Goal: Task Accomplishment & Management: Manage account settings

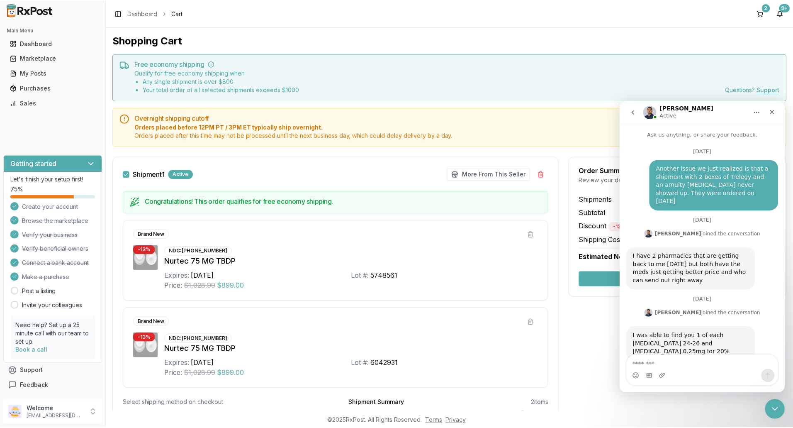
scroll to position [1, 0]
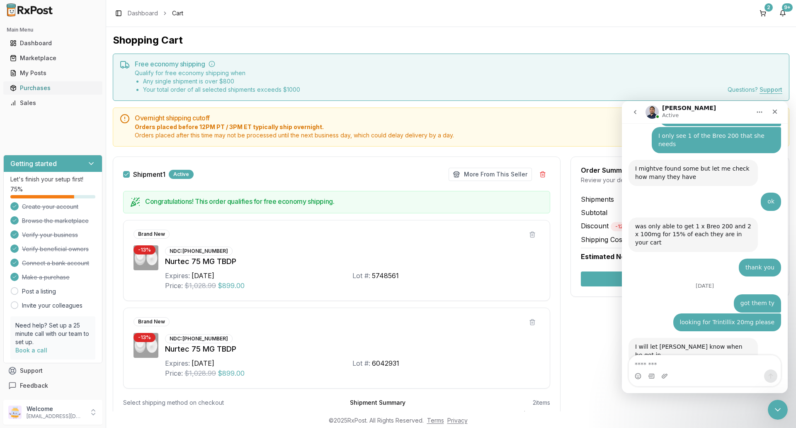
click at [46, 89] on div "Purchases" at bounding box center [53, 88] width 86 height 8
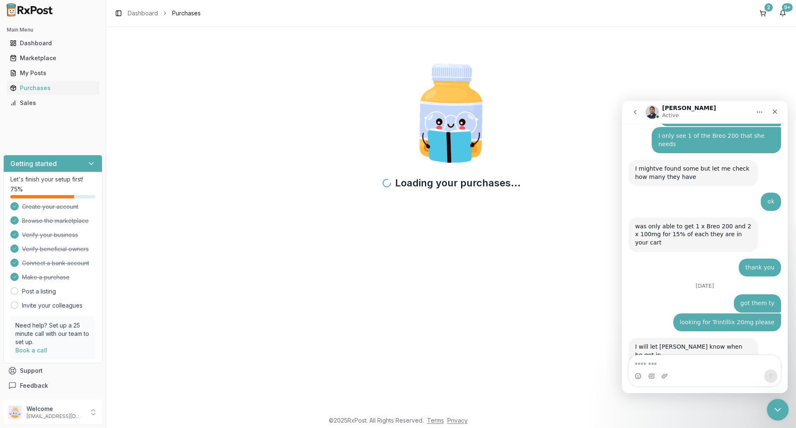
click at [772, 407] on icon "Close Intercom Messenger" at bounding box center [777, 408] width 10 height 10
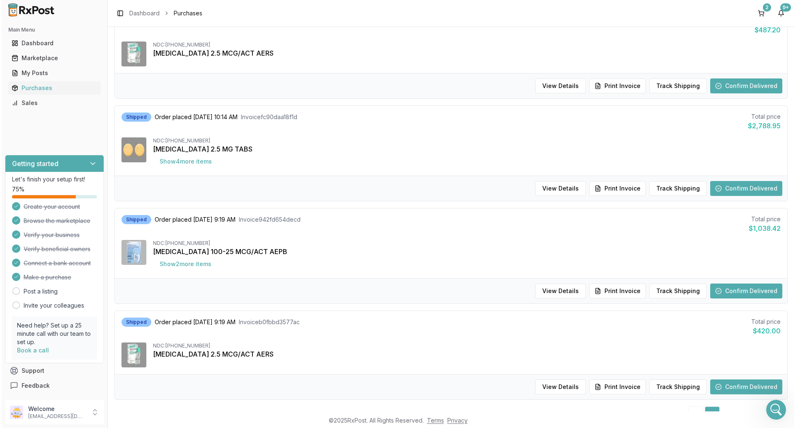
scroll to position [705, 0]
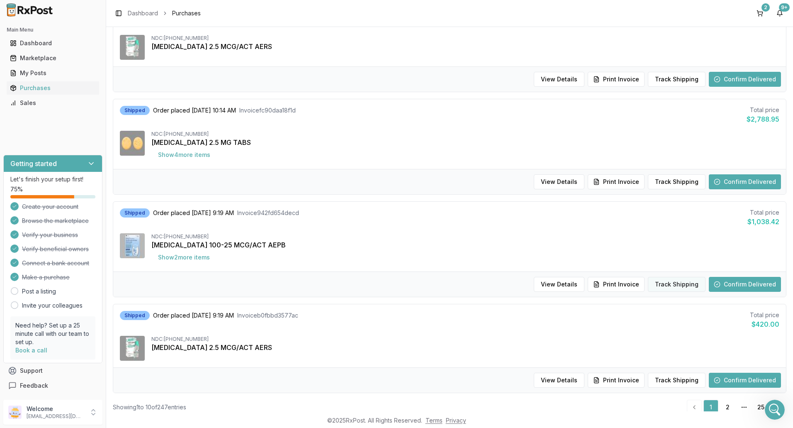
click at [657, 285] on button "Track Shipping" at bounding box center [677, 284] width 58 height 15
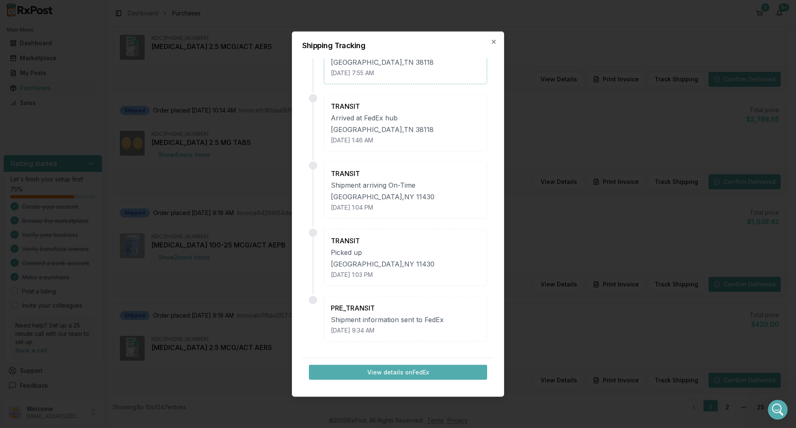
scroll to position [0, 0]
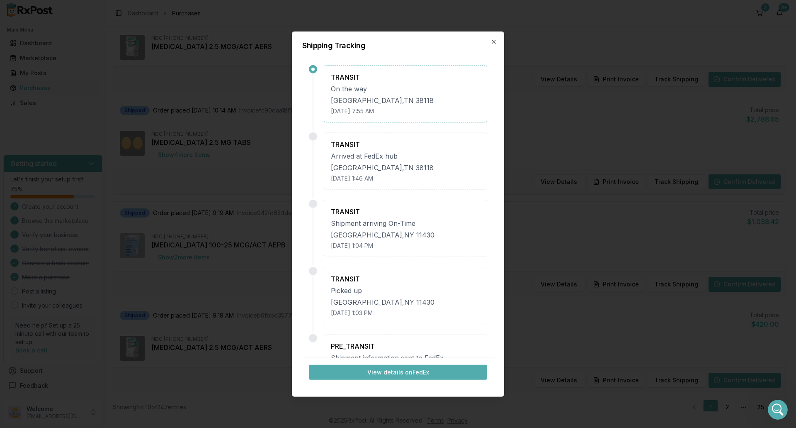
click at [497, 41] on div "Shipping Tracking TRANSIT On the [GEOGRAPHIC_DATA] [DATE] 7:55 AM TRANSIT Arriv…" at bounding box center [398, 213] width 212 height 365
click at [492, 41] on icon "button" at bounding box center [494, 41] width 7 height 7
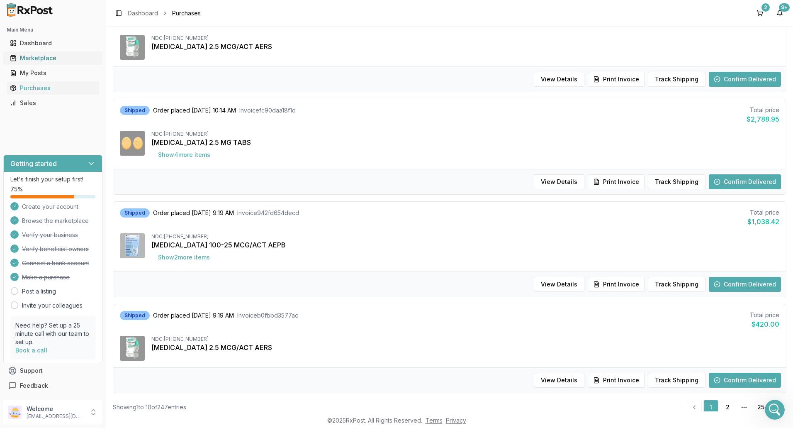
click at [65, 55] on div "Marketplace" at bounding box center [53, 58] width 86 height 8
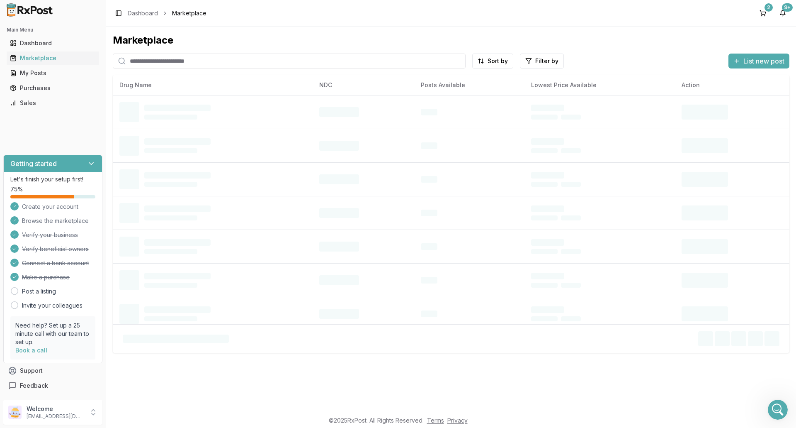
click at [176, 59] on input "search" at bounding box center [289, 60] width 353 height 15
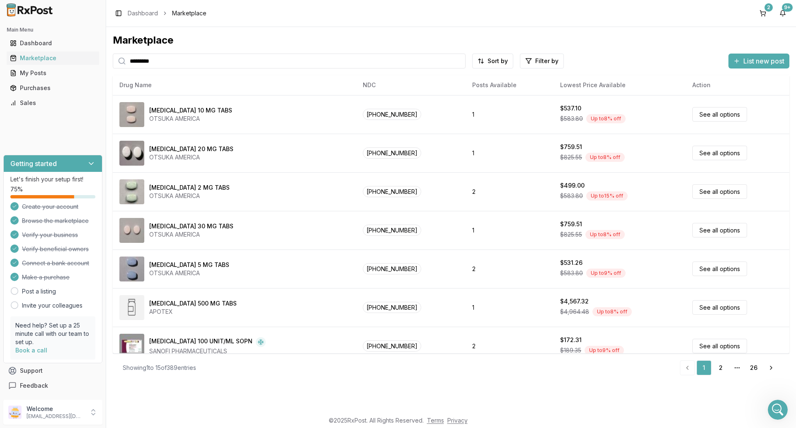
type input "*********"
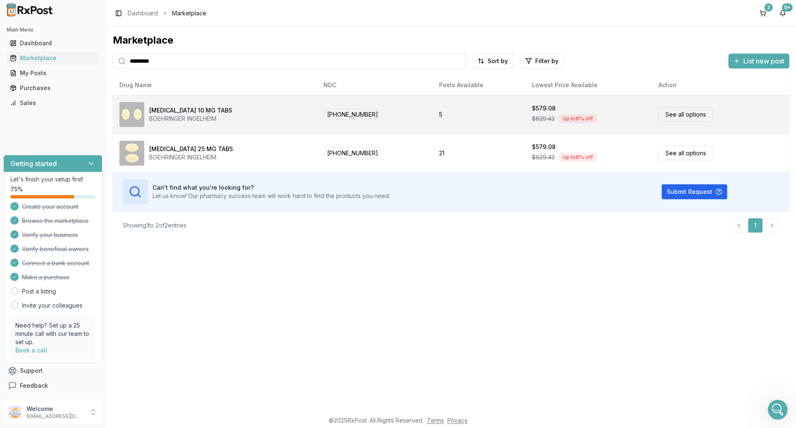
click at [248, 111] on div "[MEDICAL_DATA] 10 MG TABS BOEHRINGER INGELHEIM" at bounding box center [214, 114] width 191 height 25
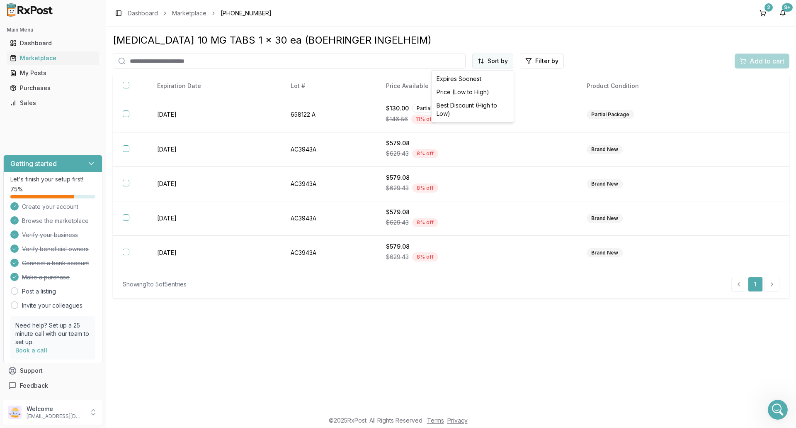
click at [498, 58] on html "Main Menu Dashboard Marketplace My Posts Purchases Sales Getting started Let's …" at bounding box center [398, 214] width 796 height 428
click at [487, 92] on div "Price (Low to High)" at bounding box center [472, 91] width 79 height 13
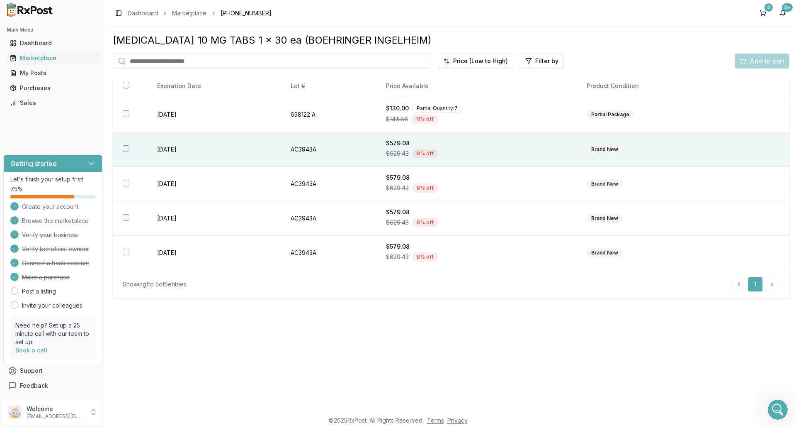
click at [488, 146] on div "$579.08" at bounding box center [476, 143] width 181 height 8
click at [741, 61] on div "Add to cart" at bounding box center [762, 61] width 45 height 10
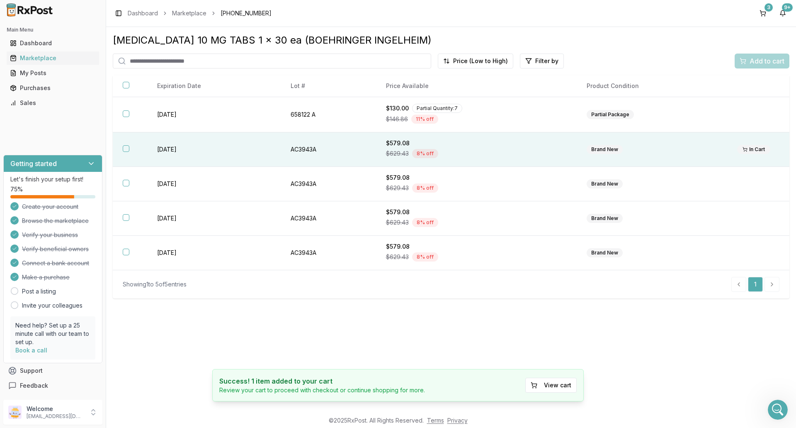
click at [489, 145] on div "$579.08" at bounding box center [476, 143] width 181 height 8
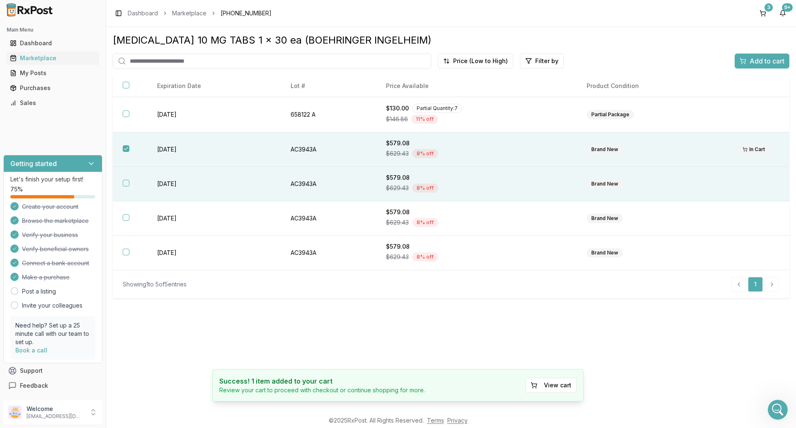
click at [685, 183] on div "Brand New" at bounding box center [652, 183] width 131 height 9
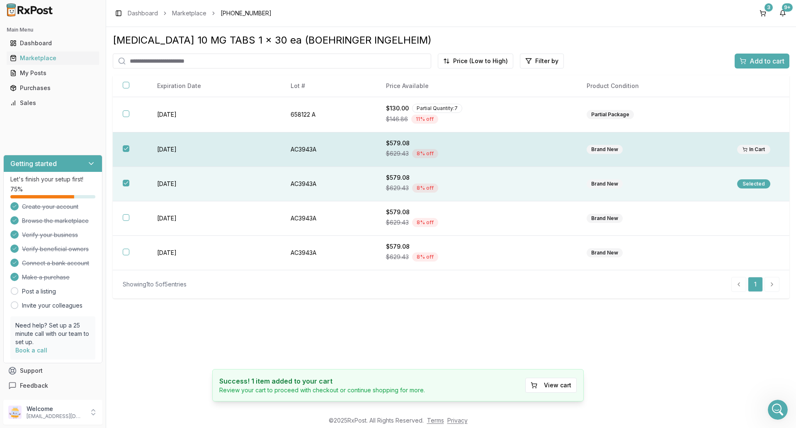
drag, startPoint x: 128, startPoint y: 146, endPoint x: 164, endPoint y: 152, distance: 36.6
click at [128, 146] on button "button" at bounding box center [126, 148] width 7 height 7
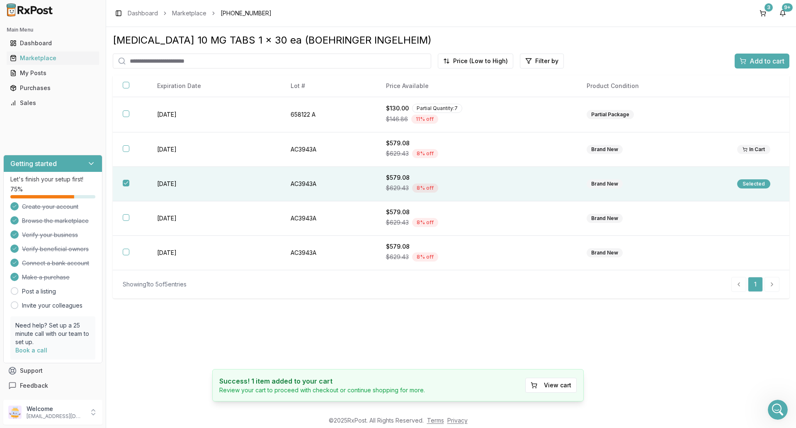
click at [749, 60] on div "Add to cart" at bounding box center [762, 61] width 45 height 10
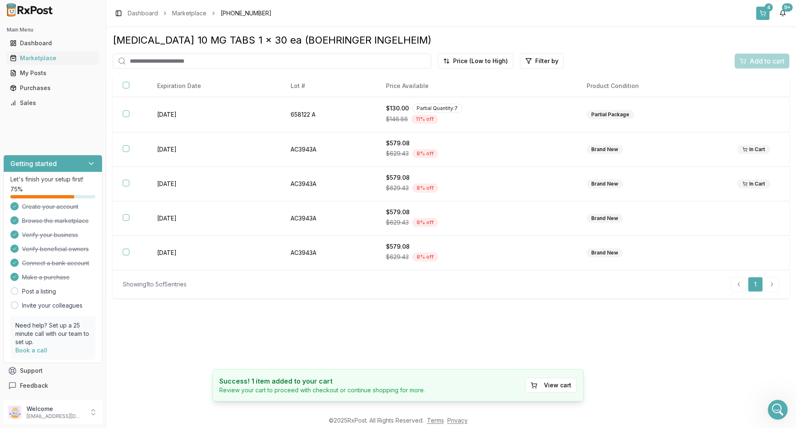
click at [761, 13] on button "4" at bounding box center [762, 13] width 13 height 13
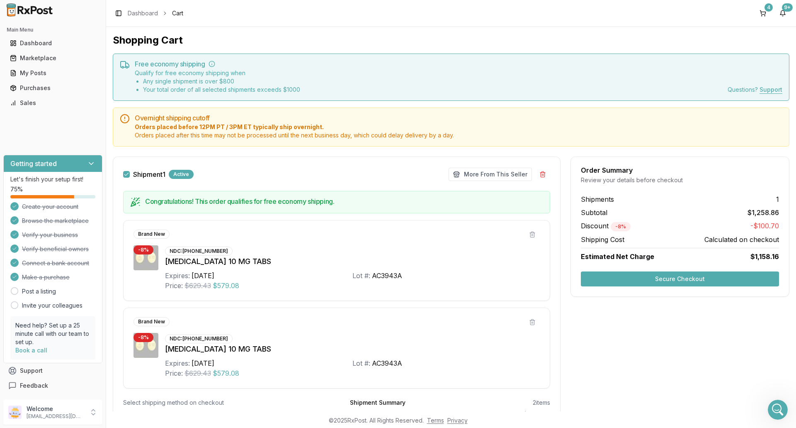
click at [651, 279] on button "Secure Checkout" at bounding box center [680, 278] width 198 height 15
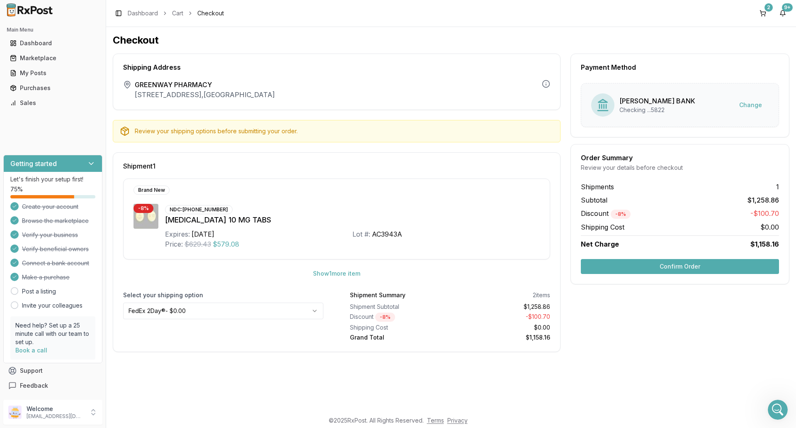
click at [653, 273] on button "Confirm Order" at bounding box center [680, 266] width 198 height 15
click at [653, 273] on div "Confirm Order" at bounding box center [680, 266] width 218 height 15
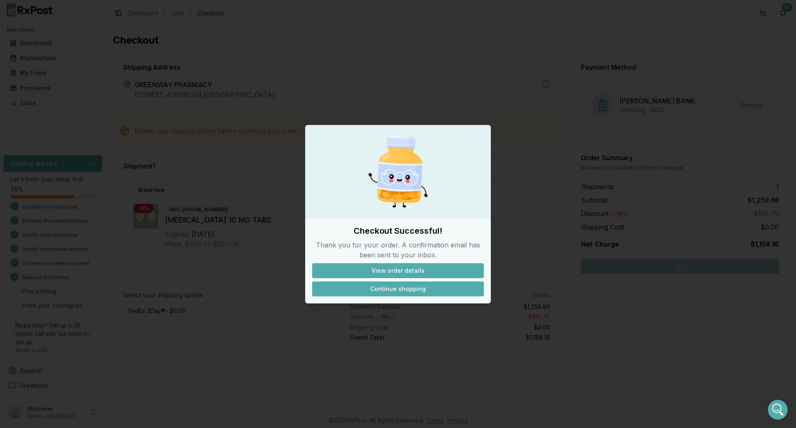
click at [415, 290] on button "Continue shopping" at bounding box center [398, 288] width 172 height 15
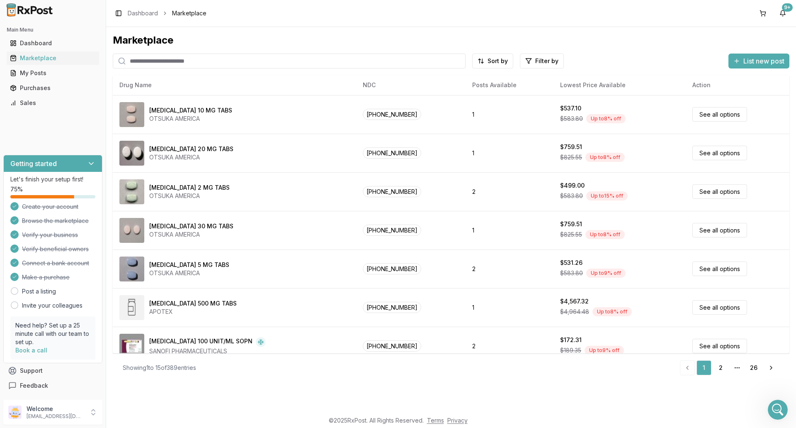
click at [153, 59] on input "search" at bounding box center [289, 60] width 353 height 15
type input "******"
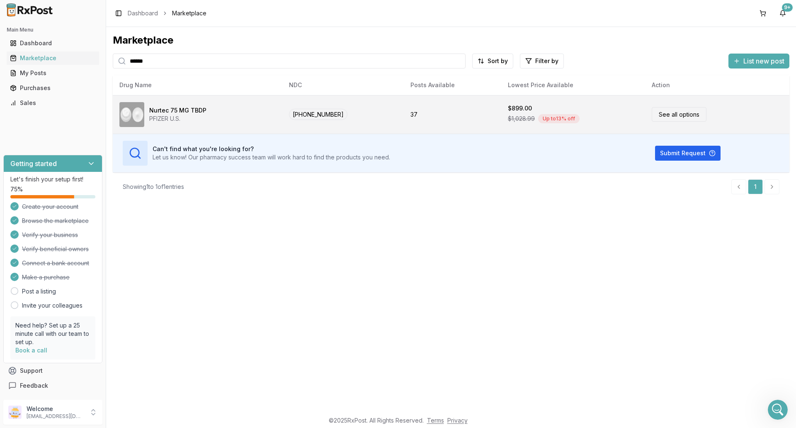
click at [207, 119] on div "Nurtec 75 MG TBDP PFIZER U.S." at bounding box center [197, 114] width 156 height 25
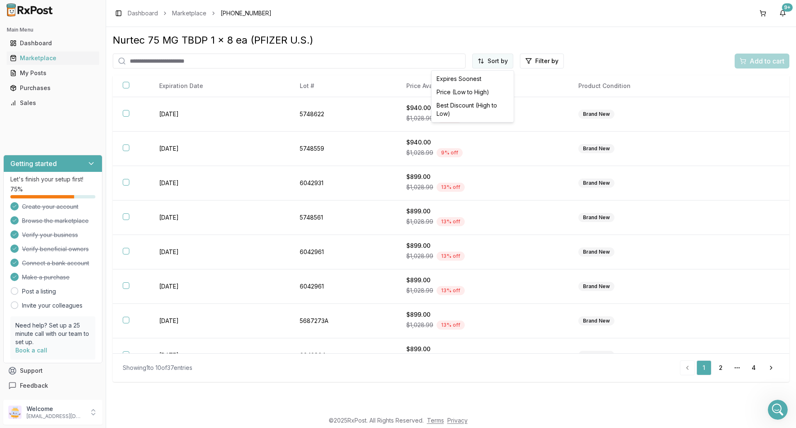
click at [495, 58] on html "Main Menu Dashboard Marketplace My Posts Purchases Sales Getting started Let's …" at bounding box center [398, 214] width 796 height 428
click at [493, 96] on div "Price (Low to High)" at bounding box center [472, 91] width 79 height 13
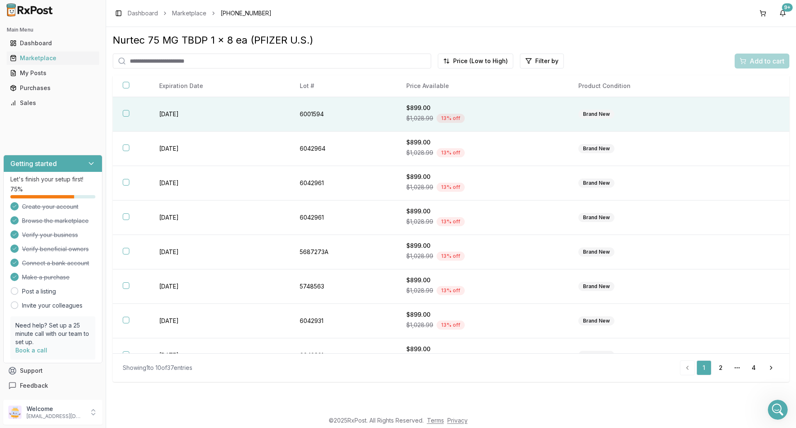
click at [498, 114] on div "$1,028.99 13 % off" at bounding box center [482, 118] width 153 height 12
click at [769, 58] on span "Add to cart" at bounding box center [767, 61] width 35 height 10
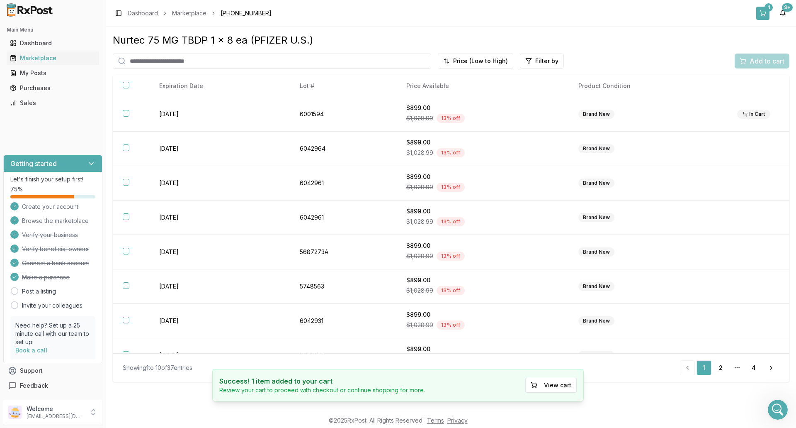
click at [764, 15] on button "1" at bounding box center [762, 13] width 13 height 13
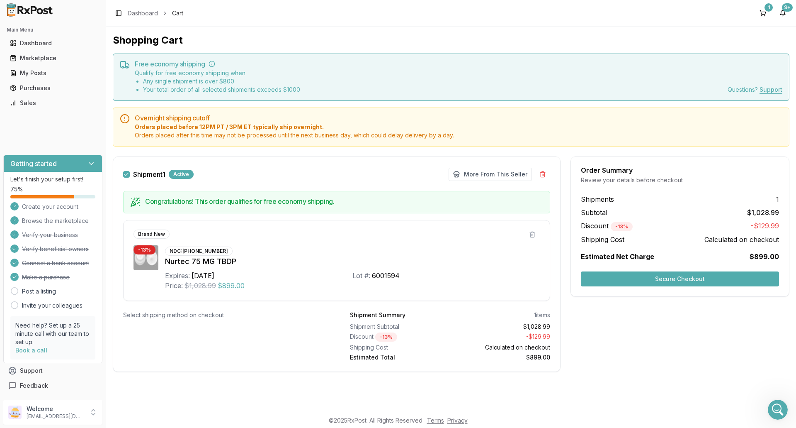
click at [667, 275] on button "Secure Checkout" at bounding box center [680, 278] width 198 height 15
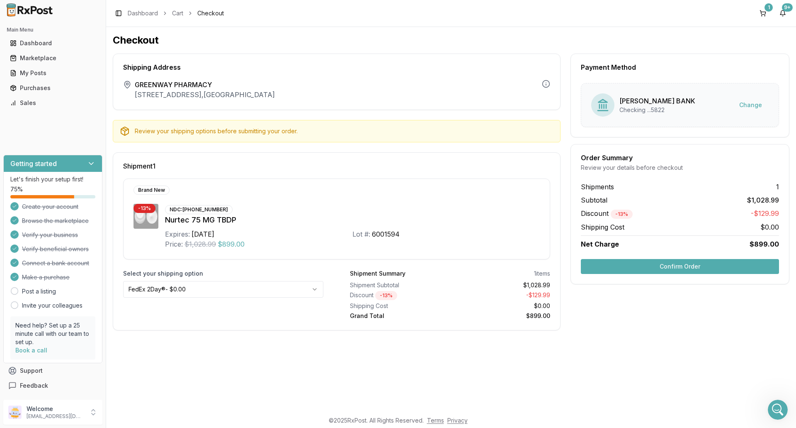
click at [669, 268] on button "Confirm Order" at bounding box center [680, 266] width 198 height 15
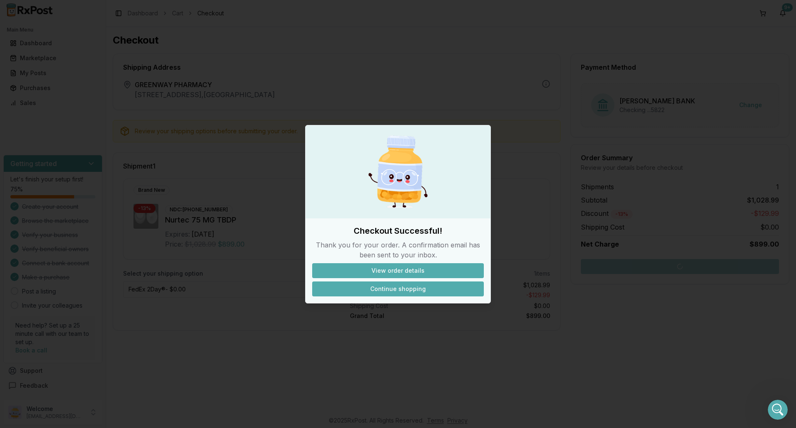
click at [396, 289] on button "Continue shopping" at bounding box center [398, 288] width 172 height 15
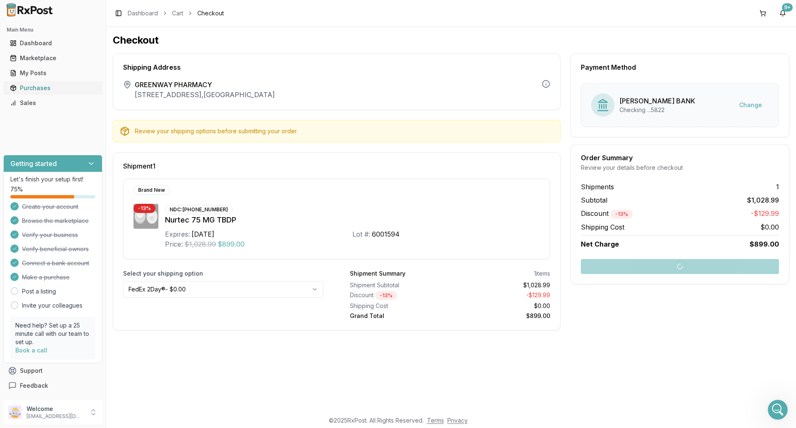
click at [41, 87] on div "Purchases" at bounding box center [53, 88] width 86 height 8
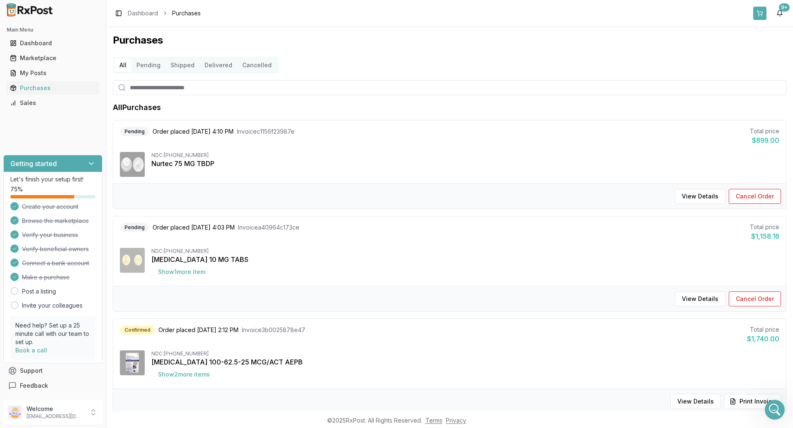
click at [761, 16] on button at bounding box center [759, 13] width 13 height 13
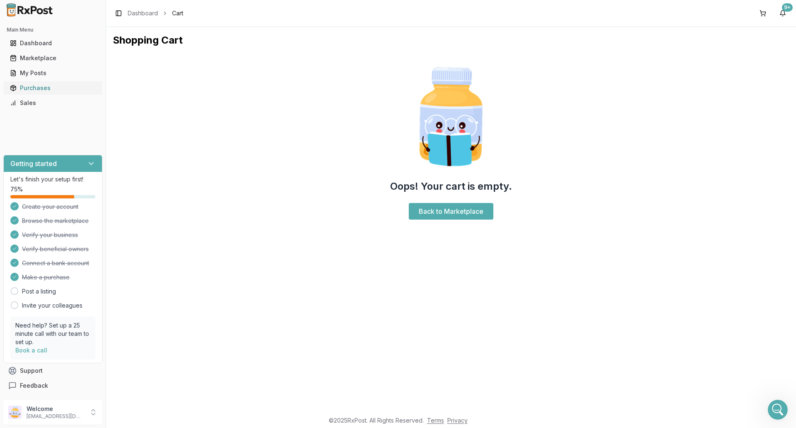
click at [38, 87] on div "Purchases" at bounding box center [53, 88] width 86 height 8
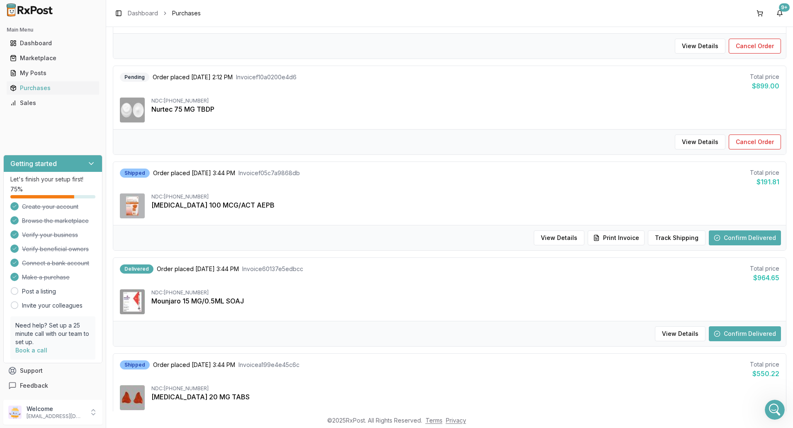
scroll to position [498, 0]
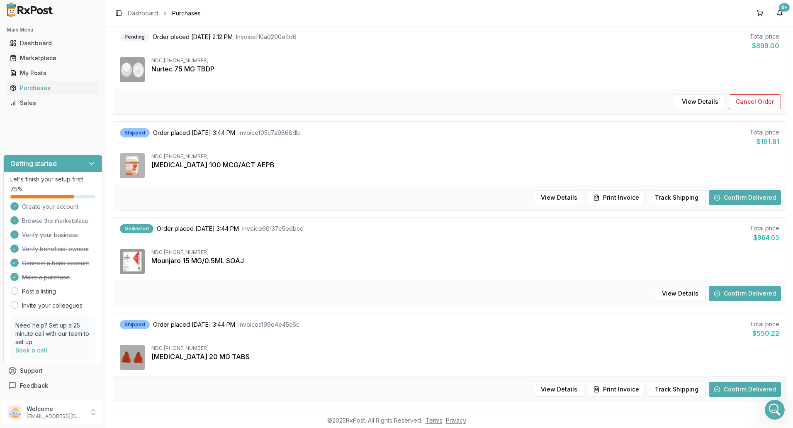
click at [725, 291] on button "Confirm Delivered" at bounding box center [745, 293] width 72 height 15
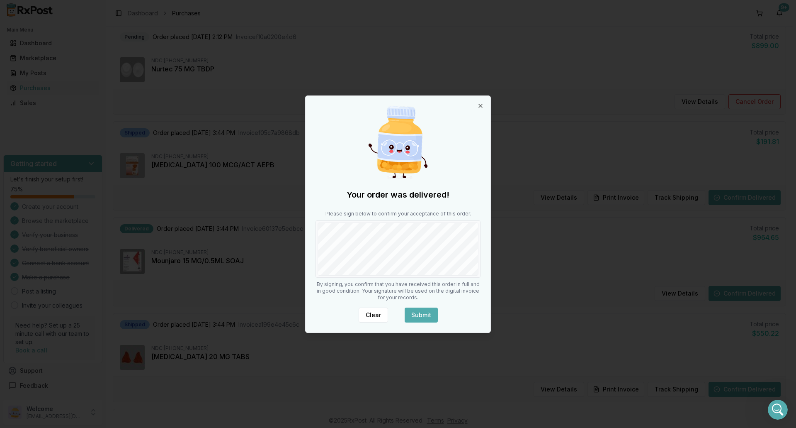
click at [420, 311] on button "Submit" at bounding box center [421, 314] width 33 height 15
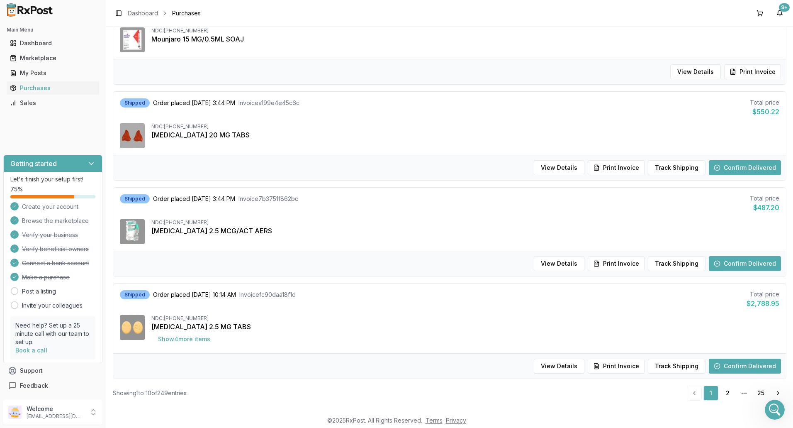
scroll to position [728, 0]
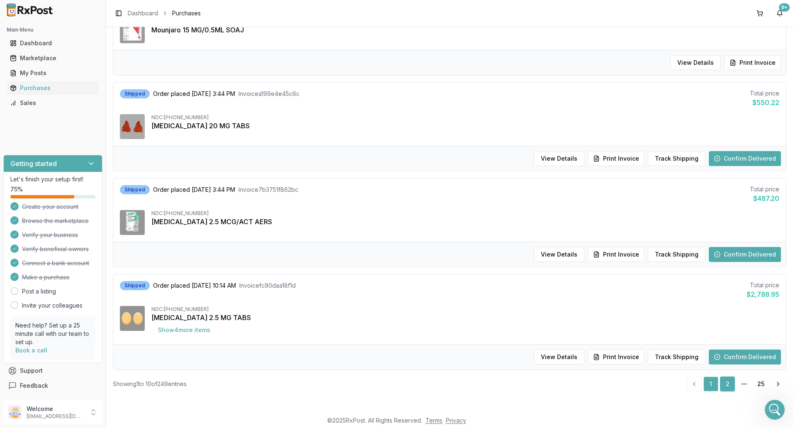
click at [724, 386] on link "2" at bounding box center [727, 383] width 15 height 15
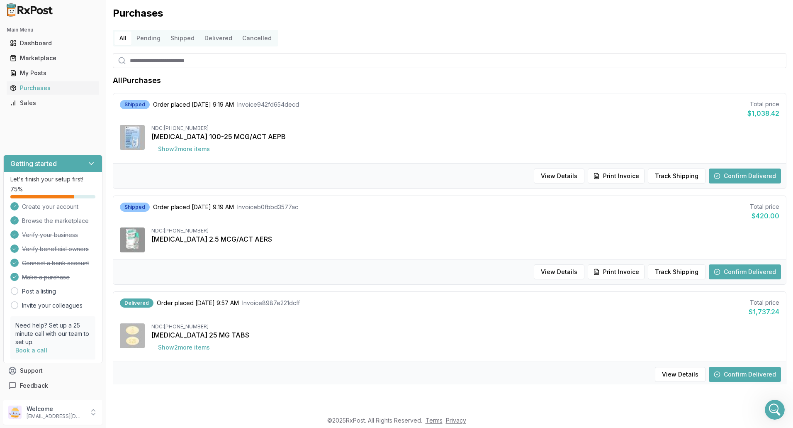
click at [124, 35] on button "All" at bounding box center [122, 38] width 17 height 13
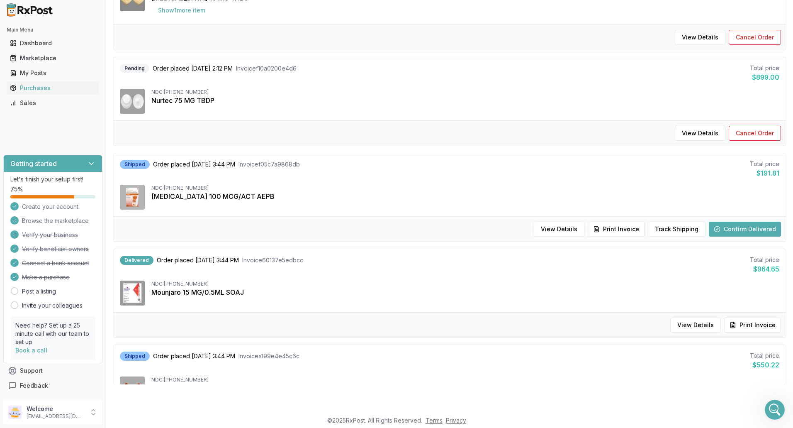
scroll to position [456, 0]
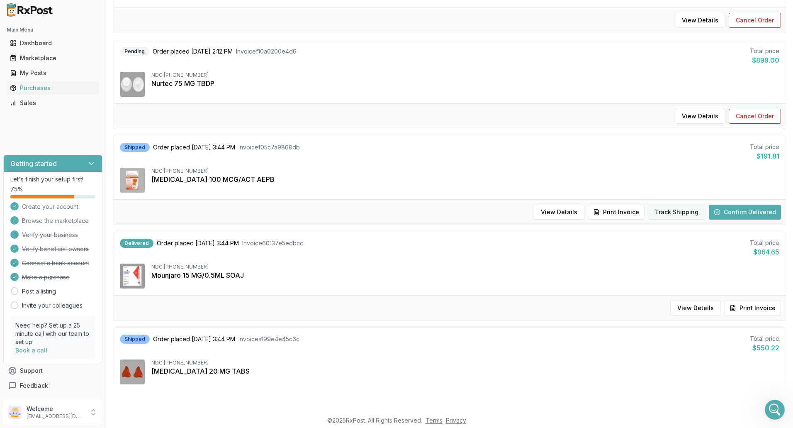
click at [681, 212] on button "Track Shipping" at bounding box center [677, 211] width 58 height 15
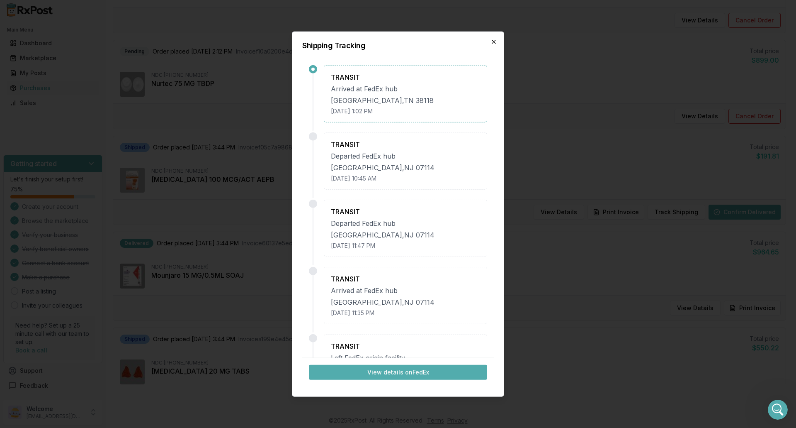
click at [493, 38] on icon "button" at bounding box center [494, 41] width 7 height 7
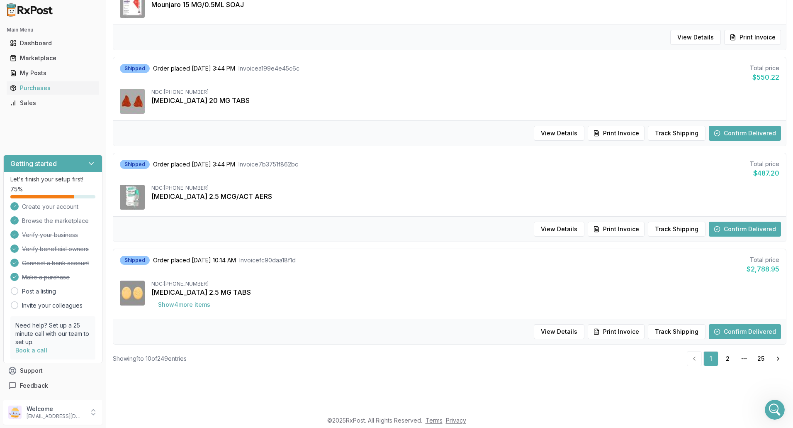
scroll to position [728, 0]
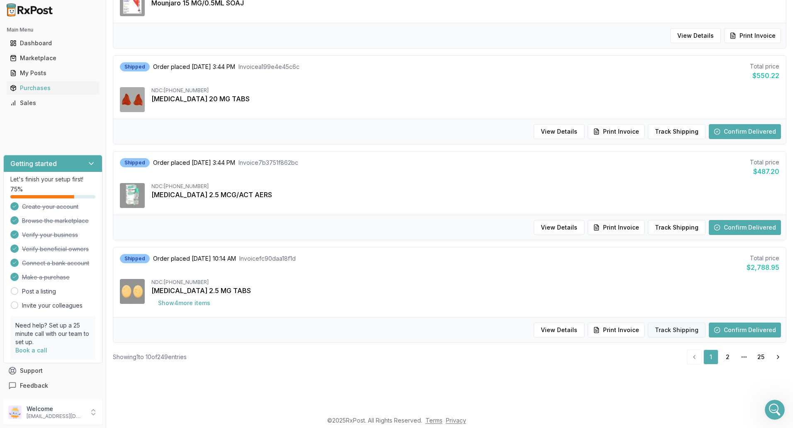
click at [673, 327] on button "Track Shipping" at bounding box center [677, 329] width 58 height 15
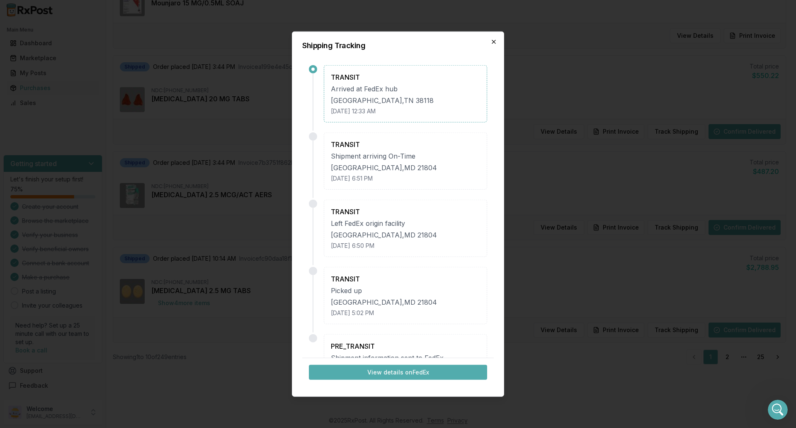
click at [494, 42] on icon "button" at bounding box center [494, 41] width 7 height 7
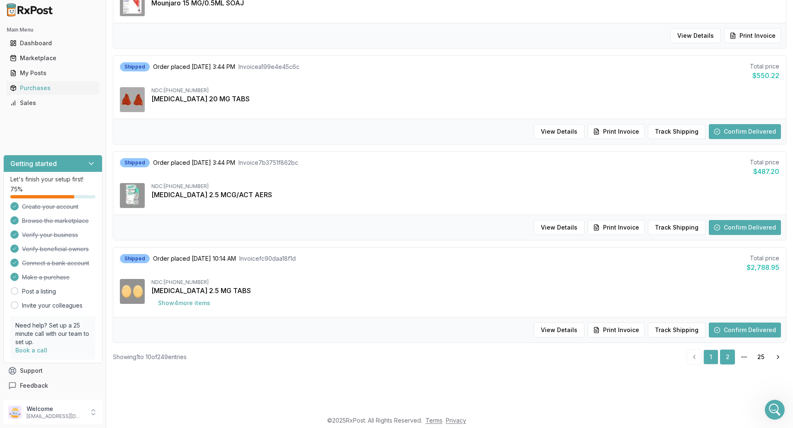
click at [726, 357] on link "2" at bounding box center [727, 356] width 15 height 15
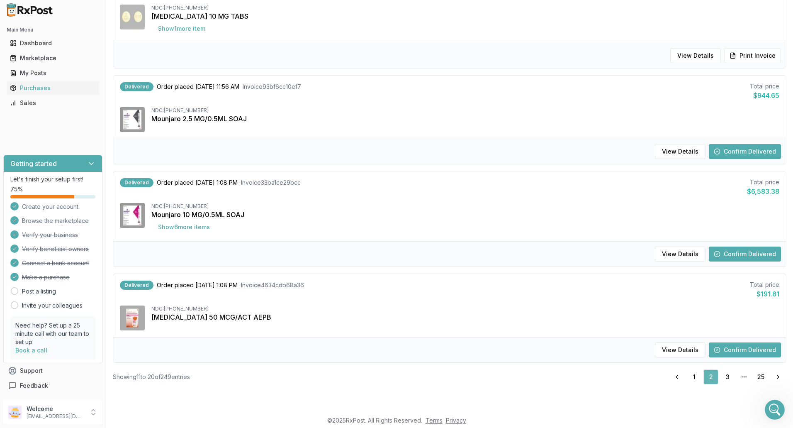
scroll to position [30, 0]
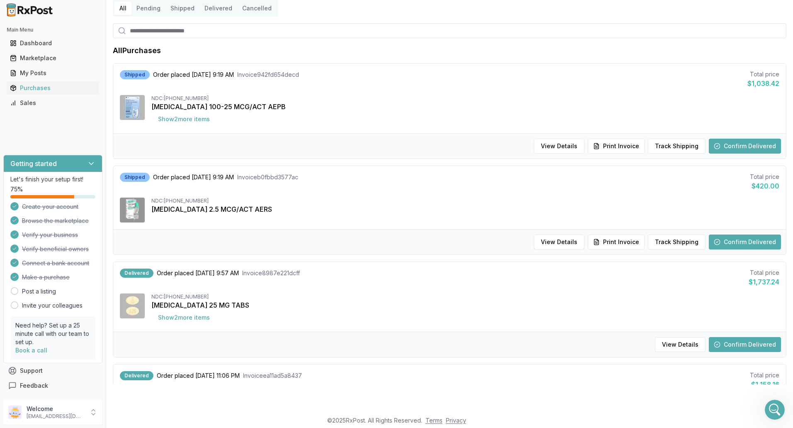
click at [726, 344] on button "Confirm Delivered" at bounding box center [745, 344] width 72 height 15
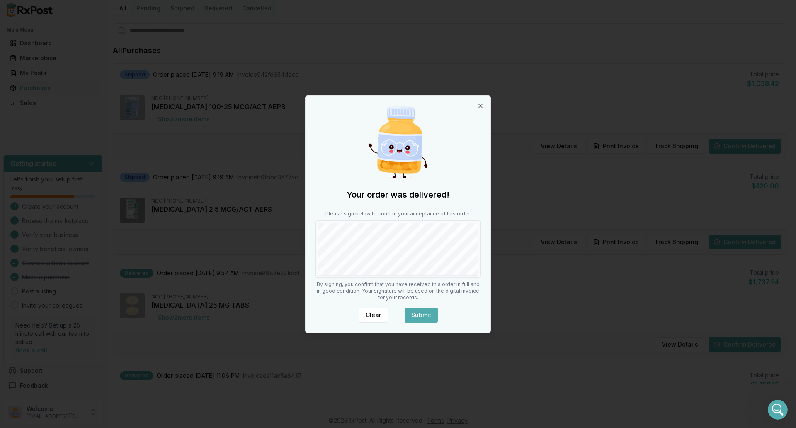
click at [422, 314] on button "Submit" at bounding box center [421, 314] width 33 height 15
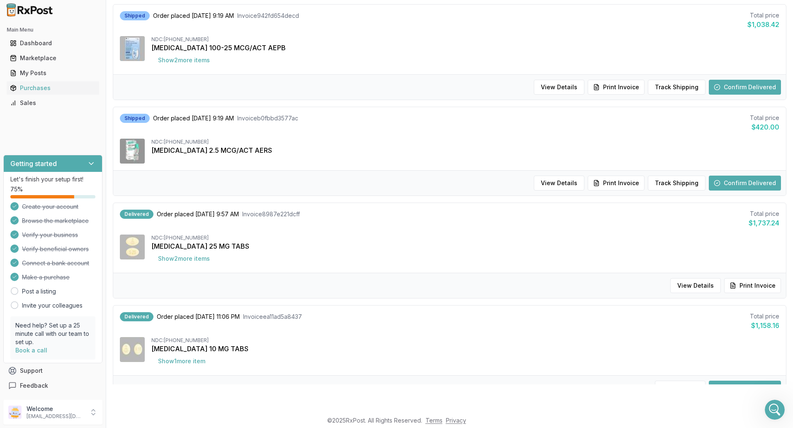
scroll to position [113, 0]
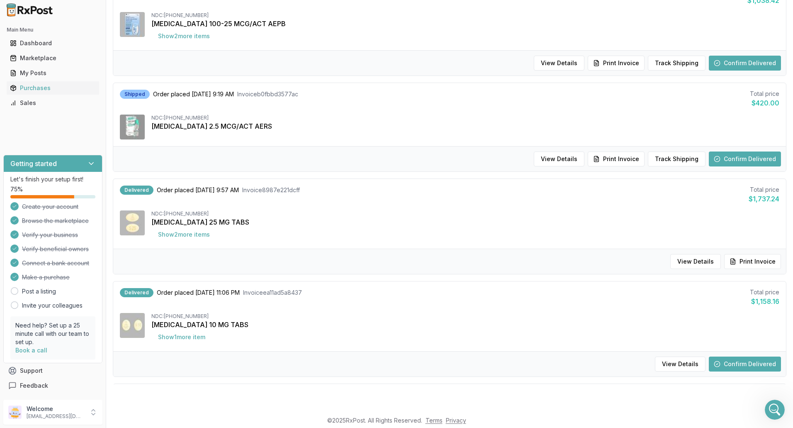
click at [723, 364] on button "Confirm Delivered" at bounding box center [745, 363] width 72 height 15
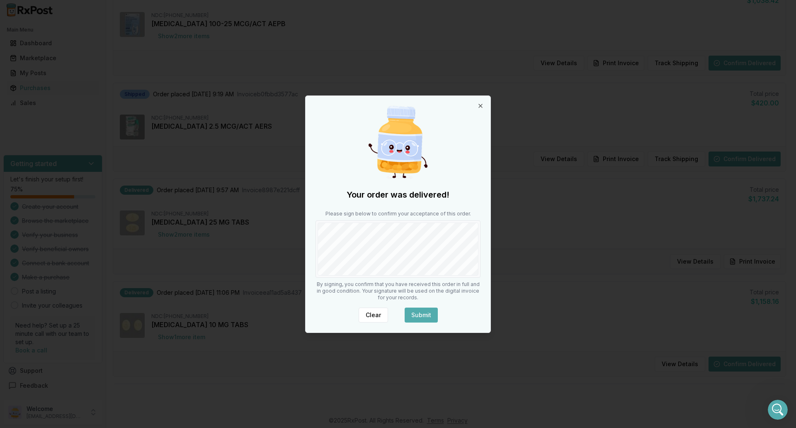
click at [424, 316] on button "Submit" at bounding box center [421, 314] width 33 height 15
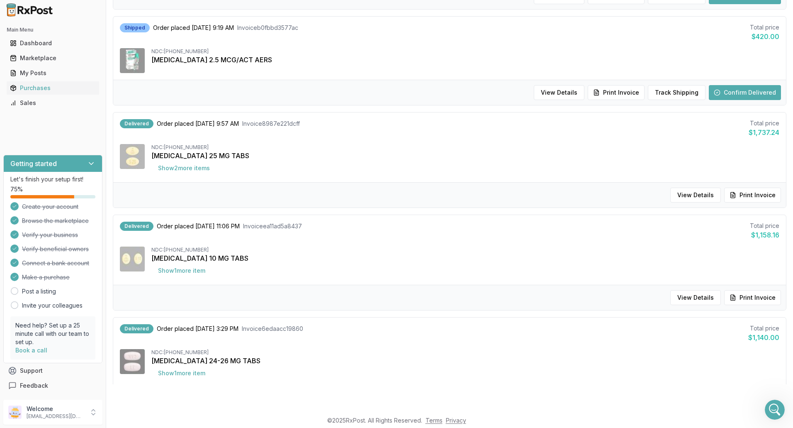
scroll to position [207, 0]
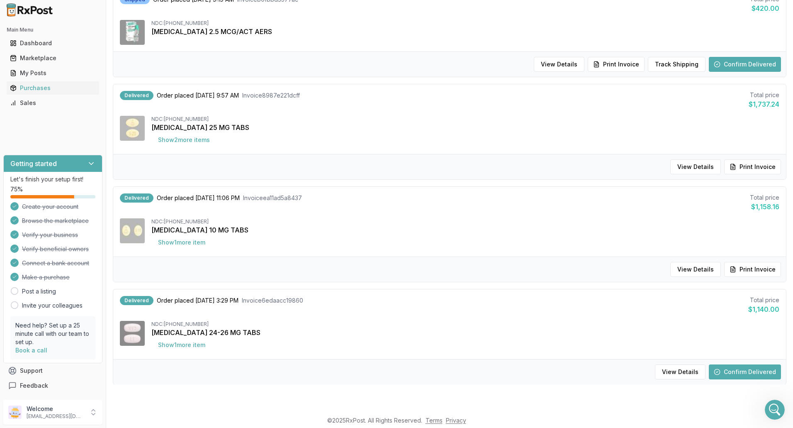
click at [727, 370] on button "Confirm Delivered" at bounding box center [745, 371] width 72 height 15
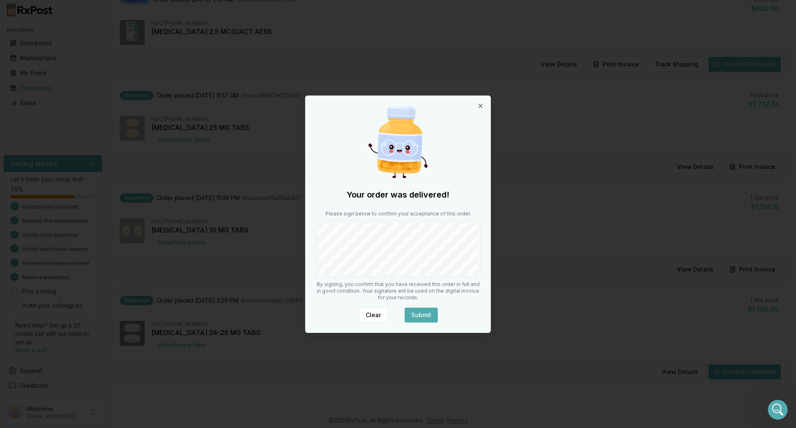
click at [416, 317] on button "Submit" at bounding box center [421, 314] width 33 height 15
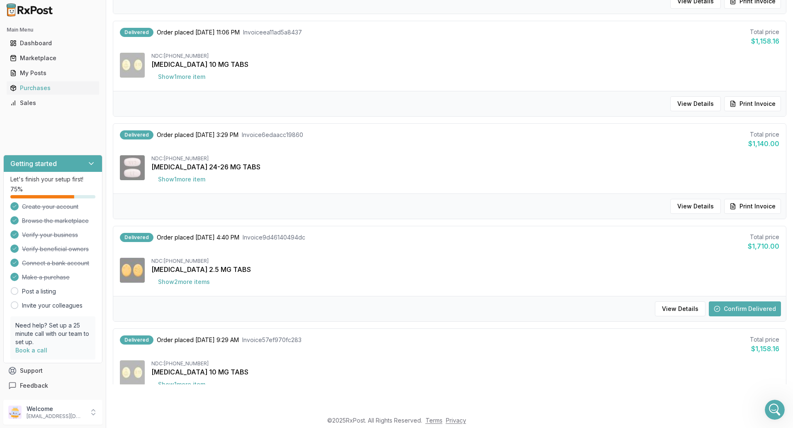
scroll to position [373, 0]
click at [728, 308] on button "Confirm Delivered" at bounding box center [745, 308] width 72 height 15
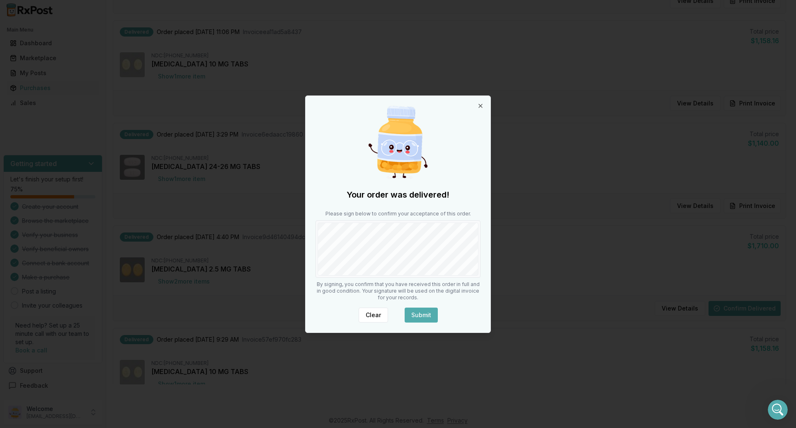
click at [429, 314] on button "Submit" at bounding box center [421, 314] width 33 height 15
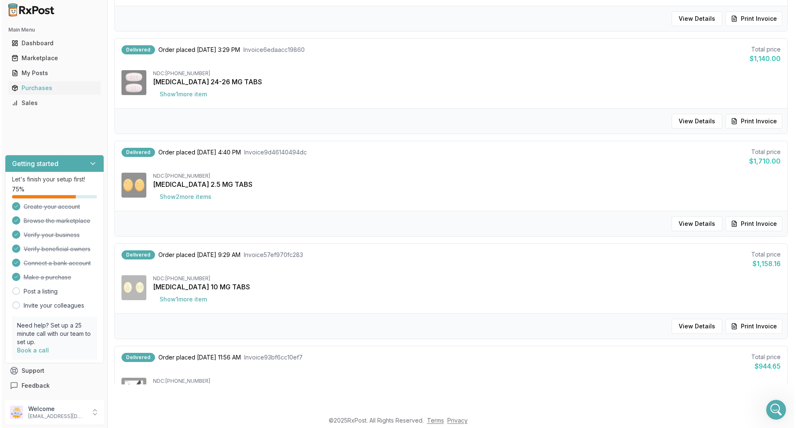
scroll to position [581, 0]
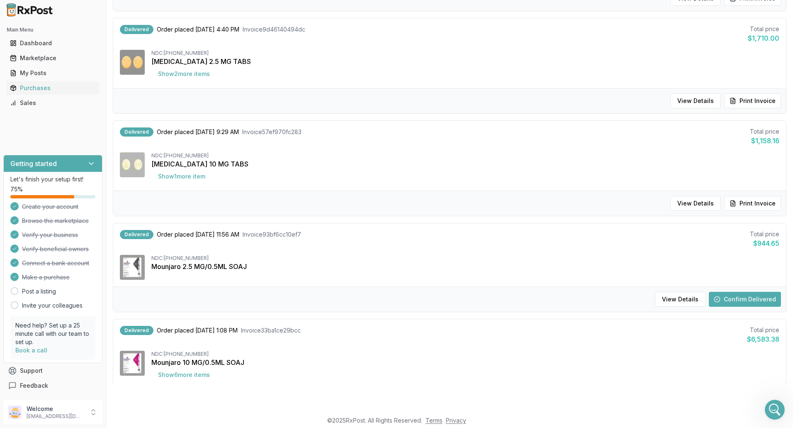
click at [727, 302] on button "Confirm Delivered" at bounding box center [745, 299] width 72 height 15
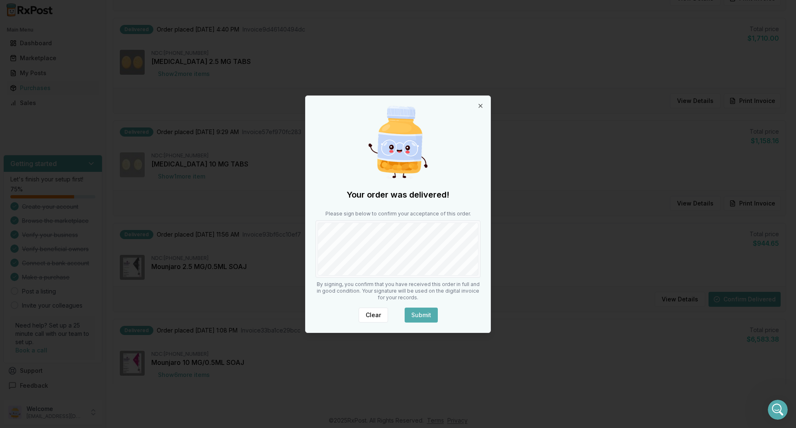
click at [421, 312] on button "Submit" at bounding box center [421, 314] width 33 height 15
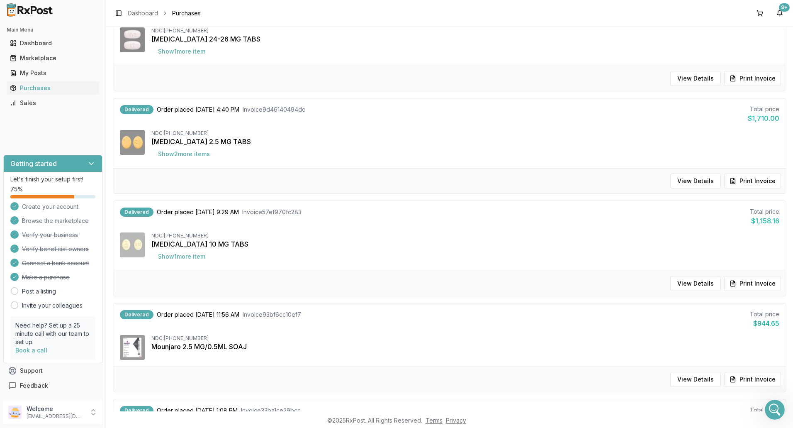
scroll to position [664, 0]
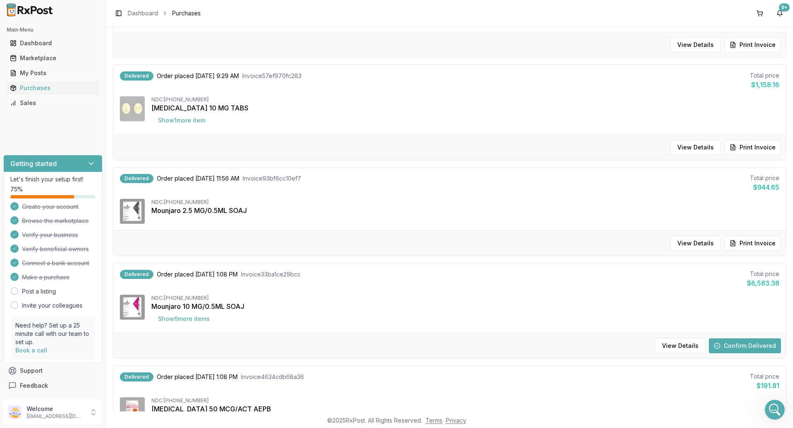
click at [743, 345] on button "Confirm Delivered" at bounding box center [745, 345] width 72 height 15
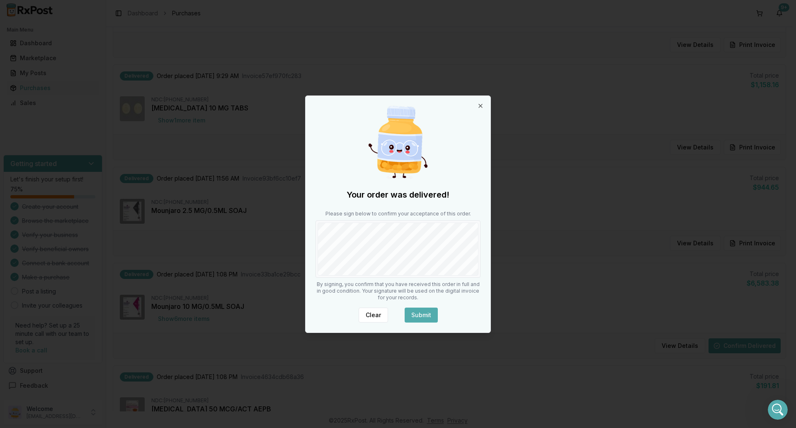
click at [429, 320] on button "Submit" at bounding box center [421, 314] width 33 height 15
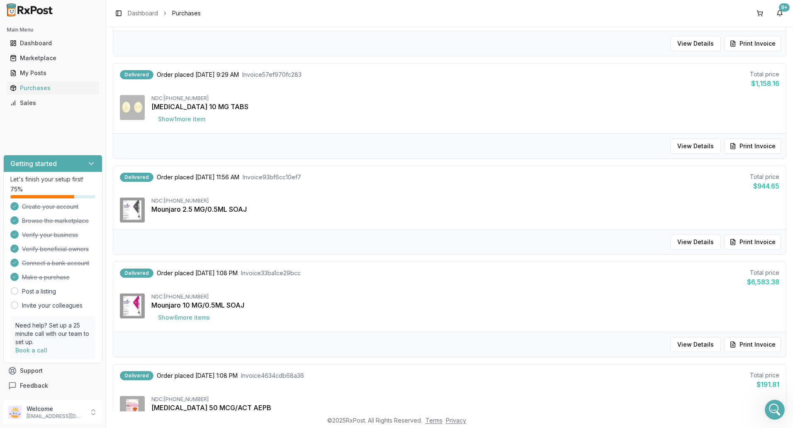
scroll to position [746, 0]
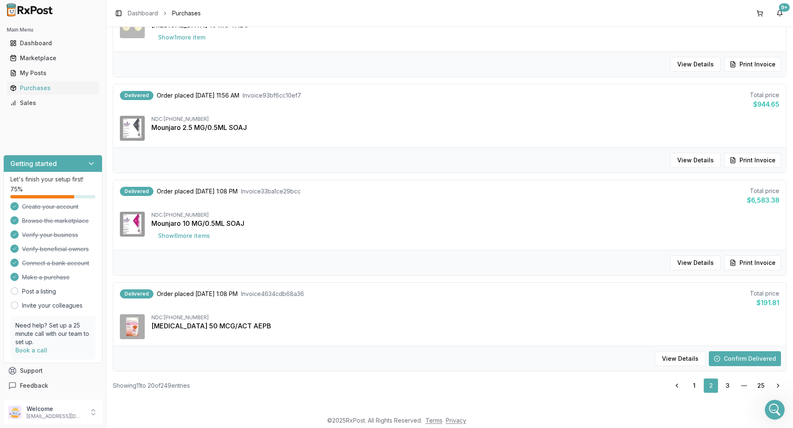
click at [742, 362] on button "Confirm Delivered" at bounding box center [745, 358] width 72 height 15
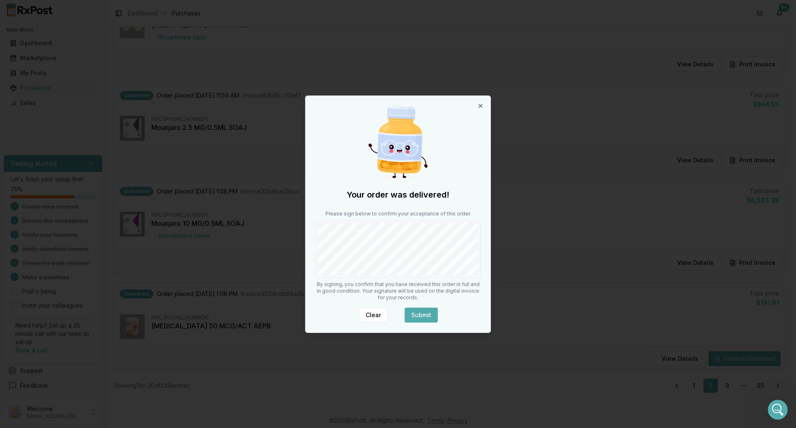
click at [425, 317] on button "Submit" at bounding box center [421, 314] width 33 height 15
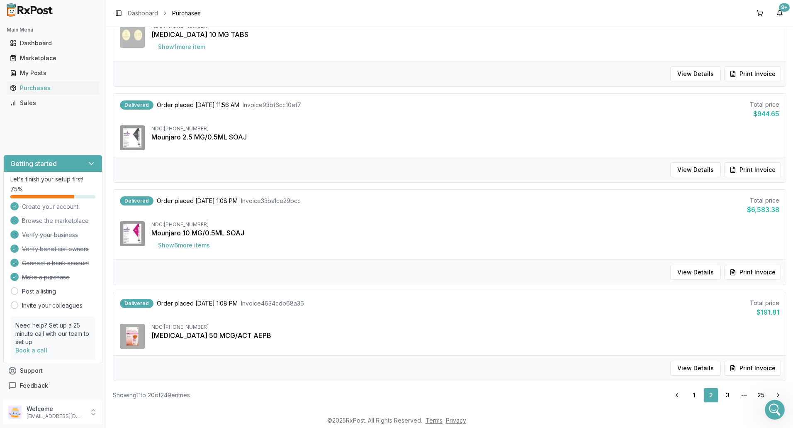
scroll to position [748, 0]
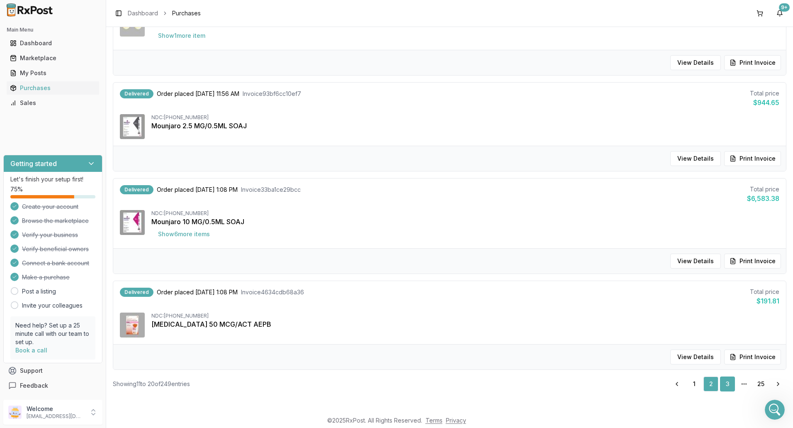
click at [721, 382] on link "3" at bounding box center [727, 383] width 15 height 15
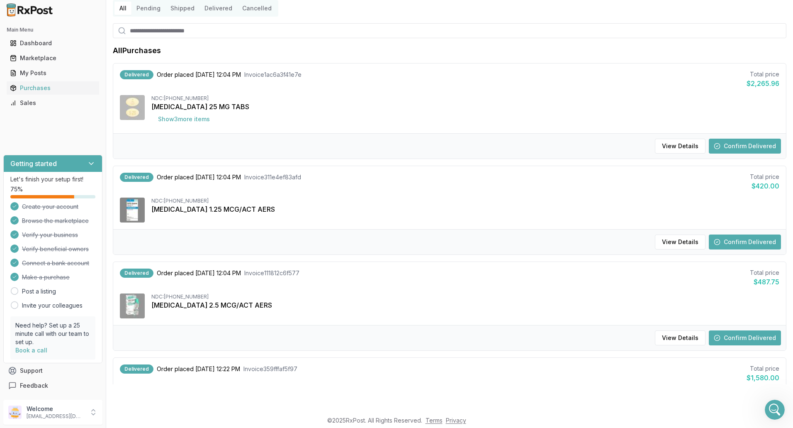
click at [737, 143] on button "Confirm Delivered" at bounding box center [745, 146] width 72 height 15
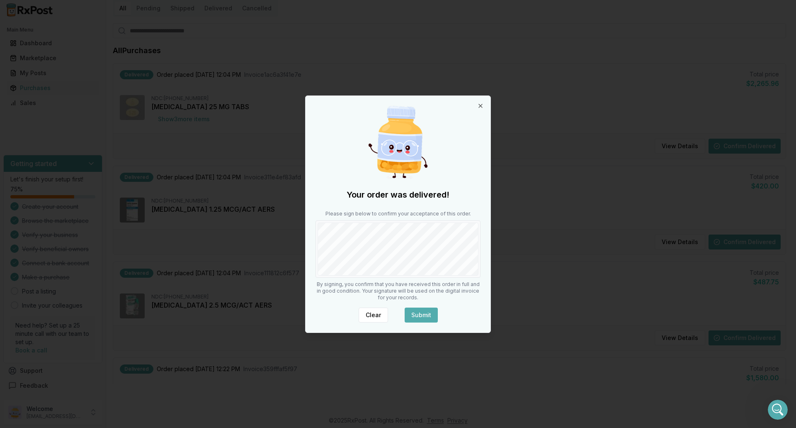
click at [430, 310] on button "Submit" at bounding box center [421, 314] width 33 height 15
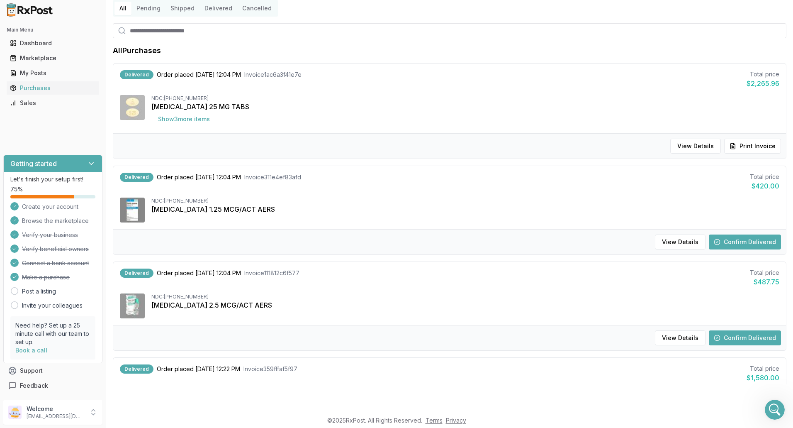
click at [746, 241] on button "Confirm Delivered" at bounding box center [745, 241] width 72 height 15
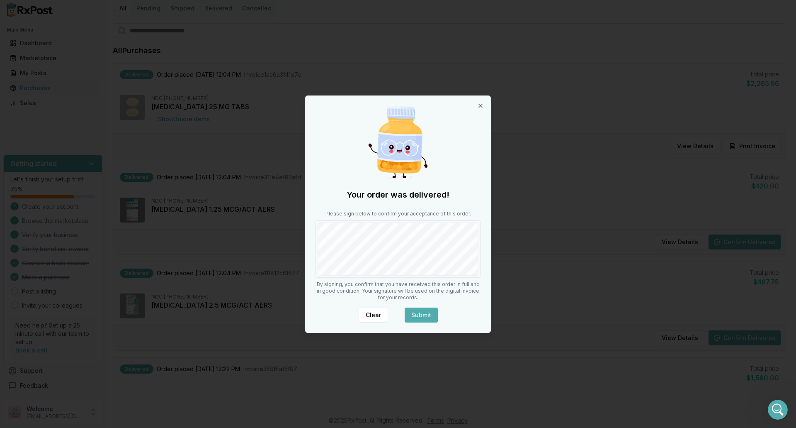
click at [426, 314] on button "Submit" at bounding box center [421, 314] width 33 height 15
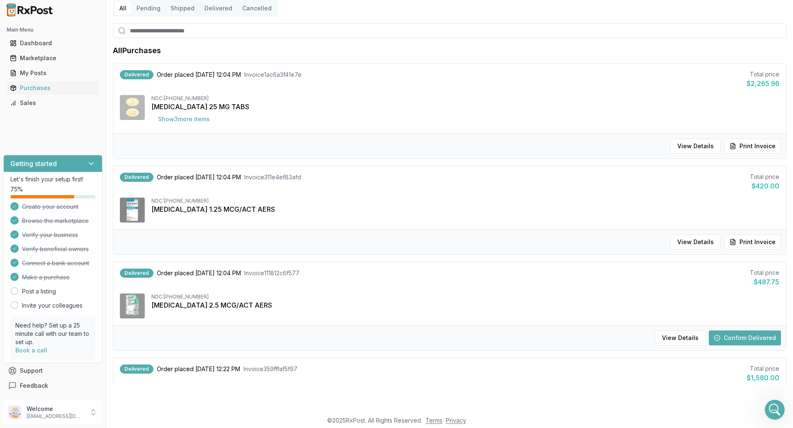
click at [739, 337] on button "Confirm Delivered" at bounding box center [745, 337] width 72 height 15
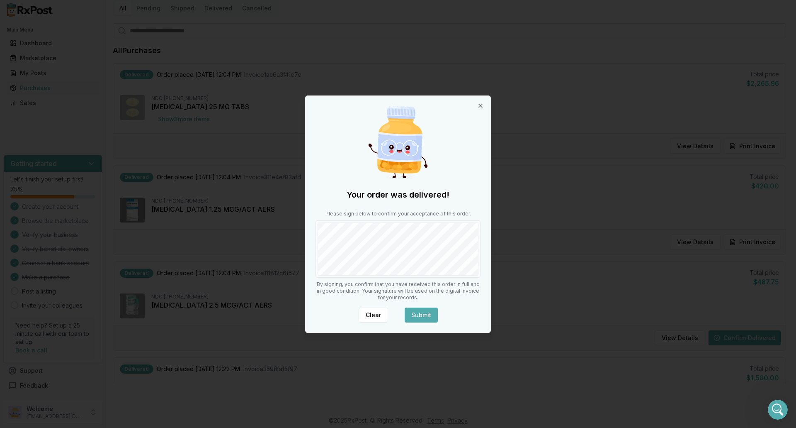
drag, startPoint x: 424, startPoint y: 315, endPoint x: 428, endPoint y: 308, distance: 8.5
click at [425, 314] on button "Submit" at bounding box center [421, 314] width 33 height 15
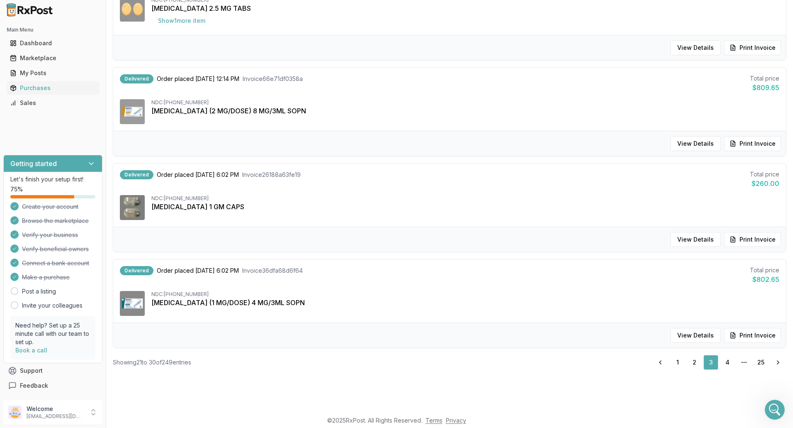
scroll to position [722, 0]
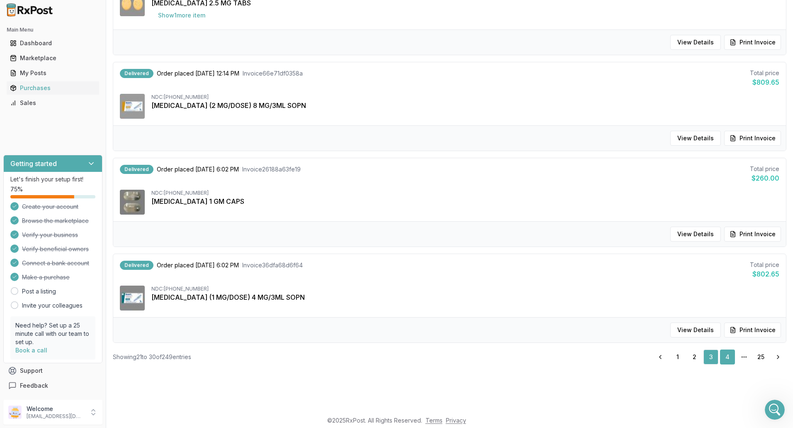
click at [727, 355] on link "4" at bounding box center [727, 356] width 15 height 15
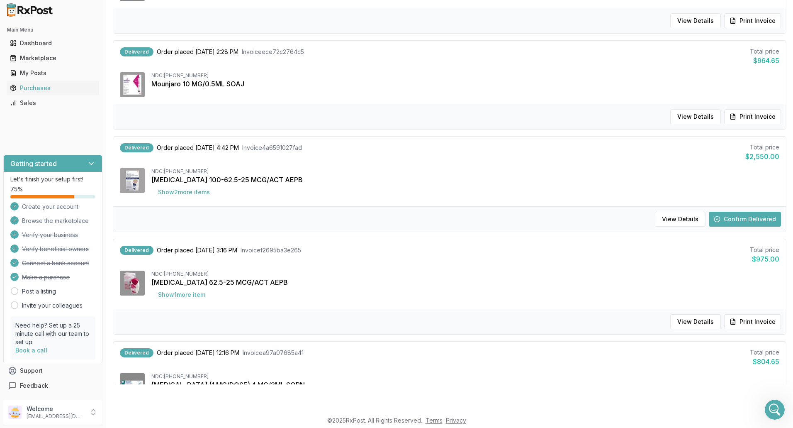
scroll to position [320, 0]
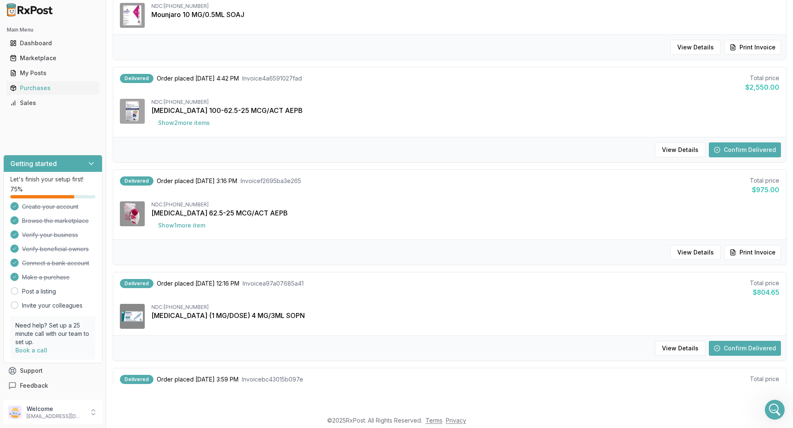
click at [732, 149] on button "Confirm Delivered" at bounding box center [745, 149] width 72 height 15
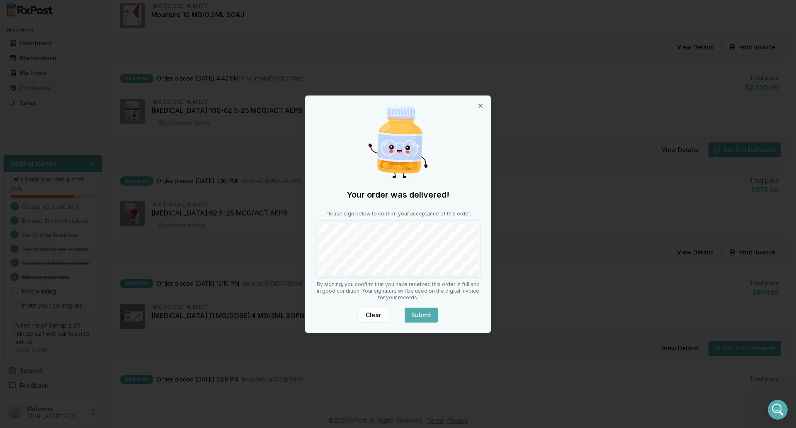
click at [408, 319] on div "Your order was delivered! Please sign below to confirm your acceptance of this …" at bounding box center [398, 214] width 185 height 236
click at [411, 312] on button "Submit" at bounding box center [421, 314] width 33 height 15
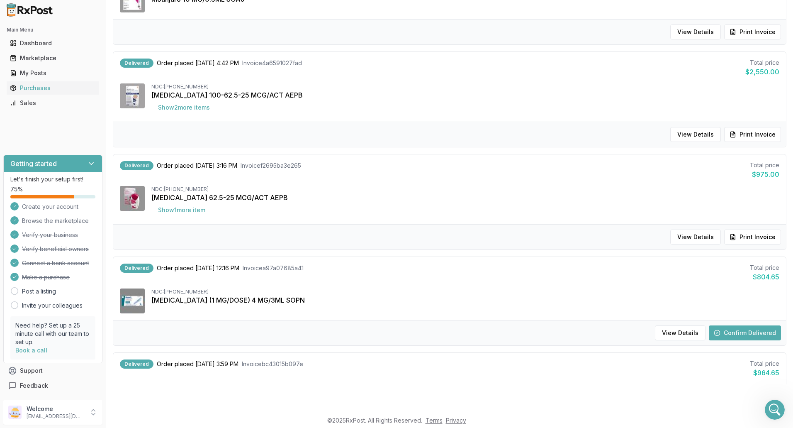
scroll to position [441, 0]
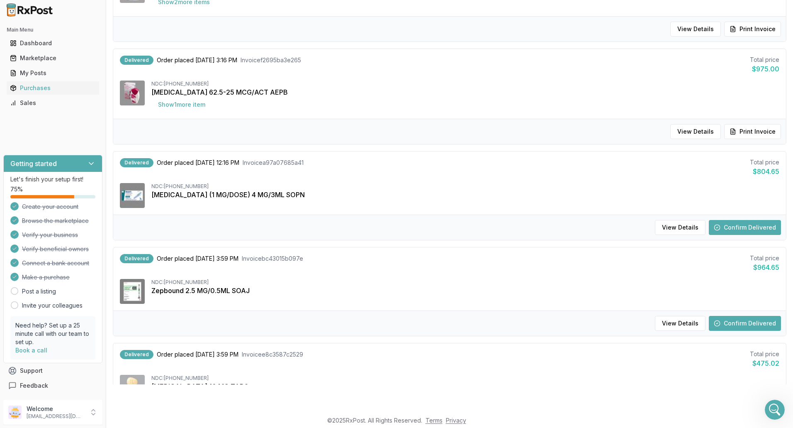
click at [734, 229] on button "Confirm Delivered" at bounding box center [745, 227] width 72 height 15
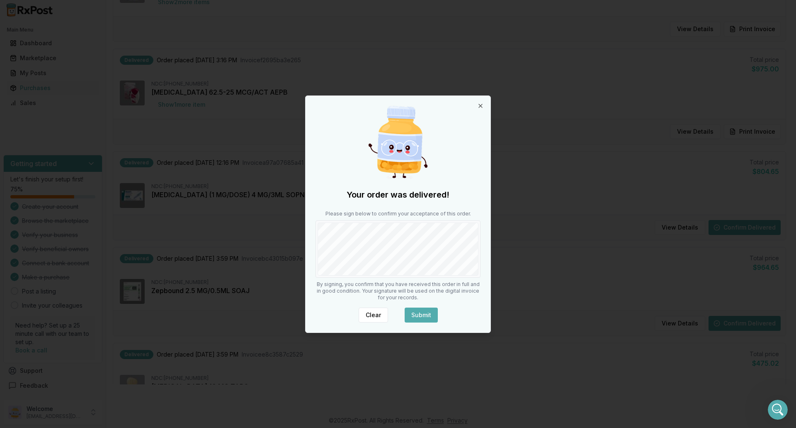
click at [479, 263] on div at bounding box center [398, 248] width 165 height 57
click at [426, 317] on button "Submit" at bounding box center [421, 314] width 33 height 15
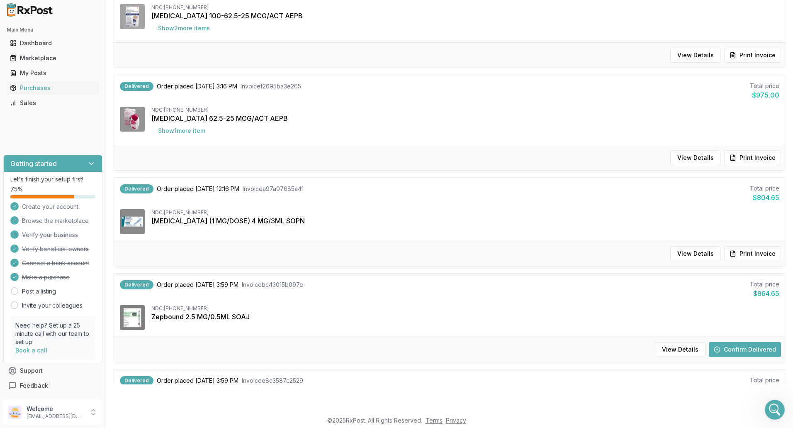
scroll to position [498, 0]
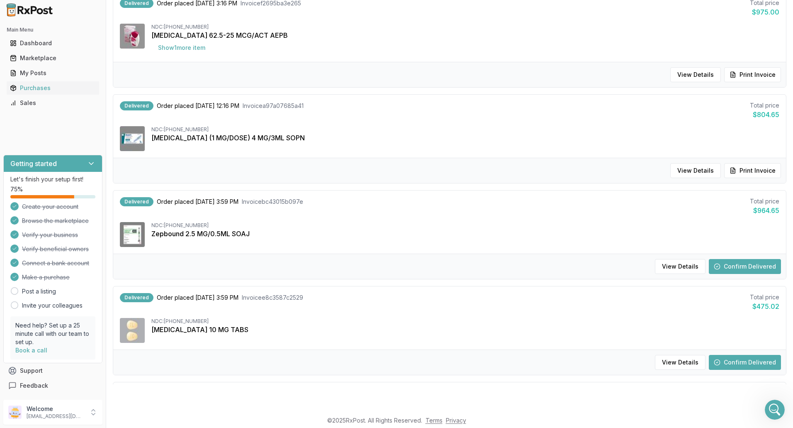
click at [756, 267] on button "Confirm Delivered" at bounding box center [745, 266] width 72 height 15
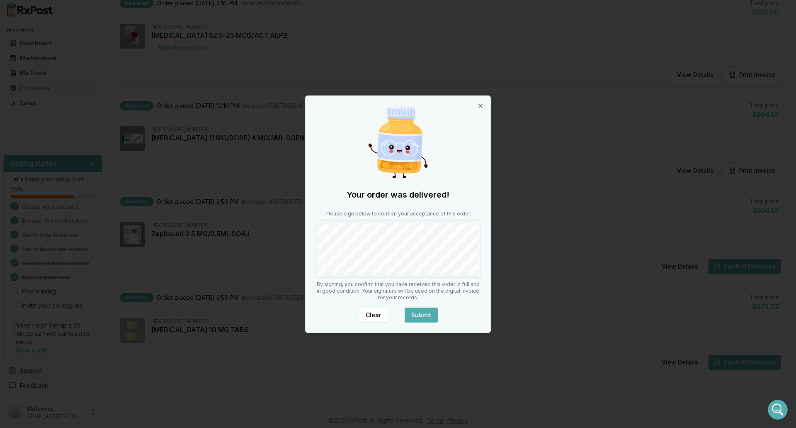
click at [430, 316] on button "Submit" at bounding box center [421, 314] width 33 height 15
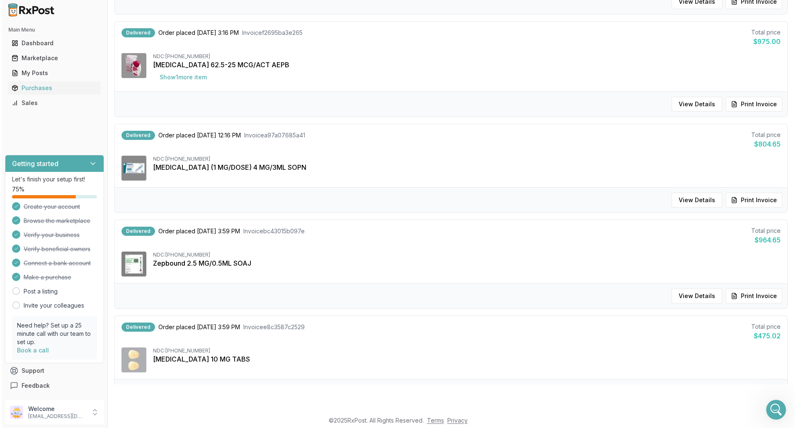
scroll to position [664, 0]
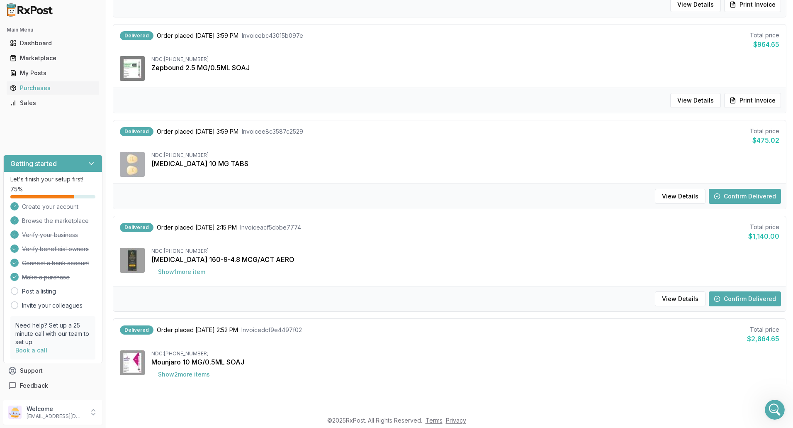
click at [752, 196] on button "Confirm Delivered" at bounding box center [745, 196] width 72 height 15
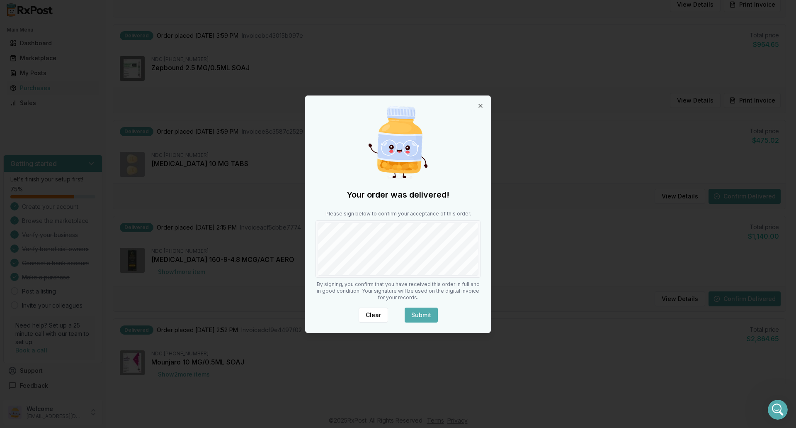
click at [480, 263] on div at bounding box center [398, 248] width 165 height 57
click at [423, 316] on button "Submit" at bounding box center [421, 314] width 33 height 15
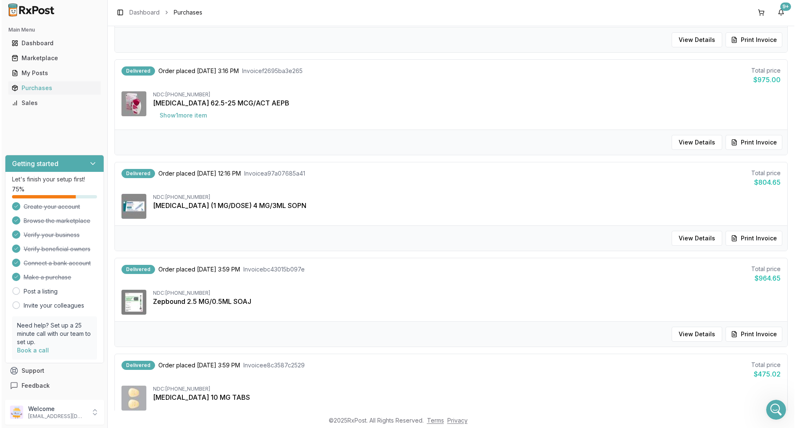
scroll to position [705, 0]
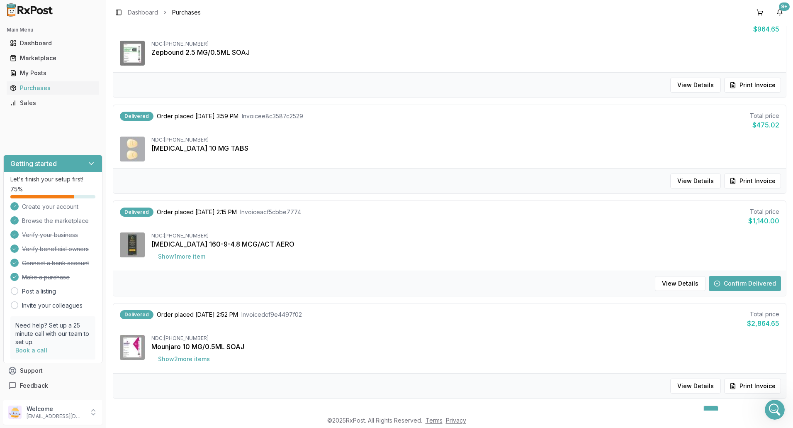
click at [740, 284] on button "Confirm Delivered" at bounding box center [745, 283] width 72 height 15
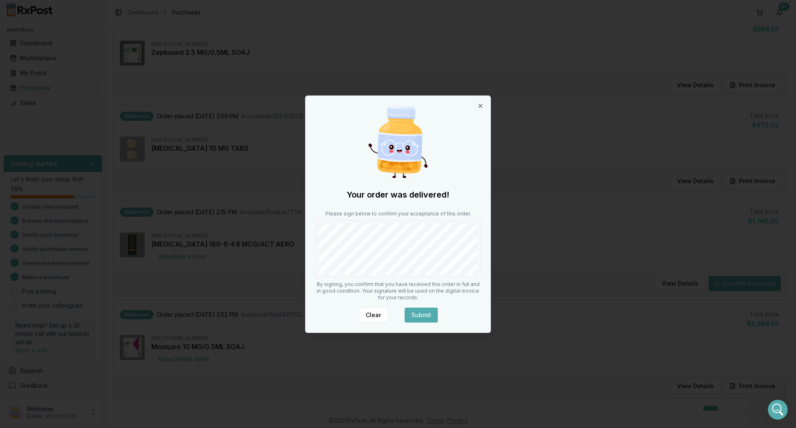
click at [429, 311] on button "Submit" at bounding box center [421, 314] width 33 height 15
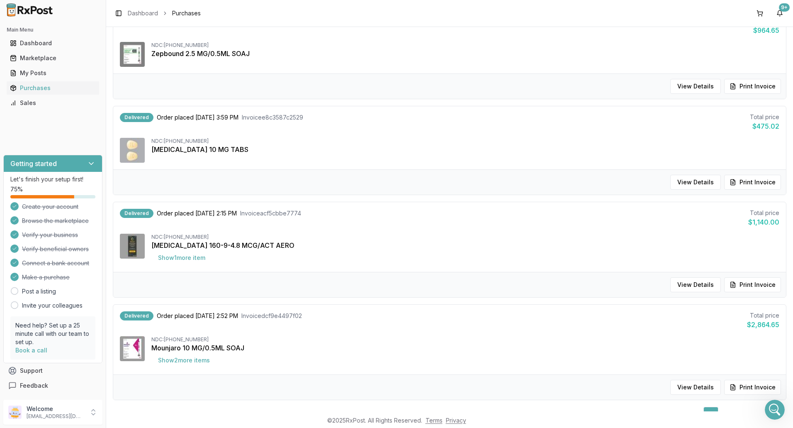
scroll to position [735, 0]
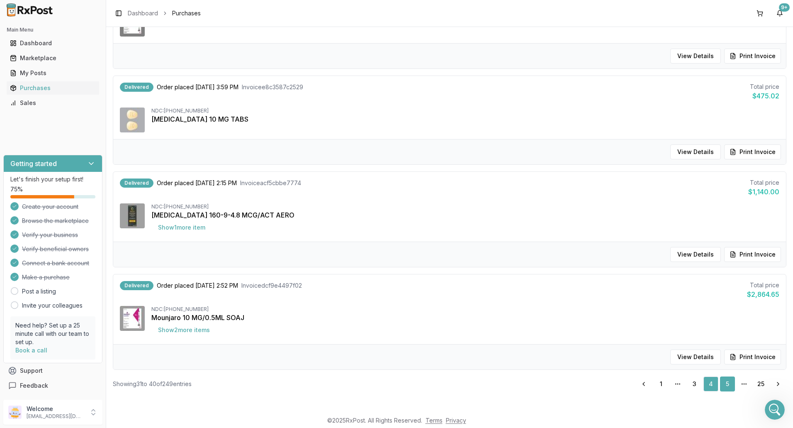
click at [722, 383] on link "5" at bounding box center [727, 383] width 15 height 15
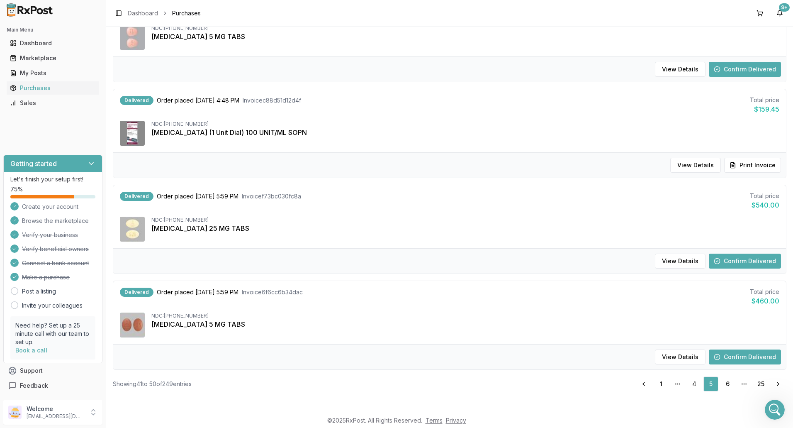
scroll to position [30, 0]
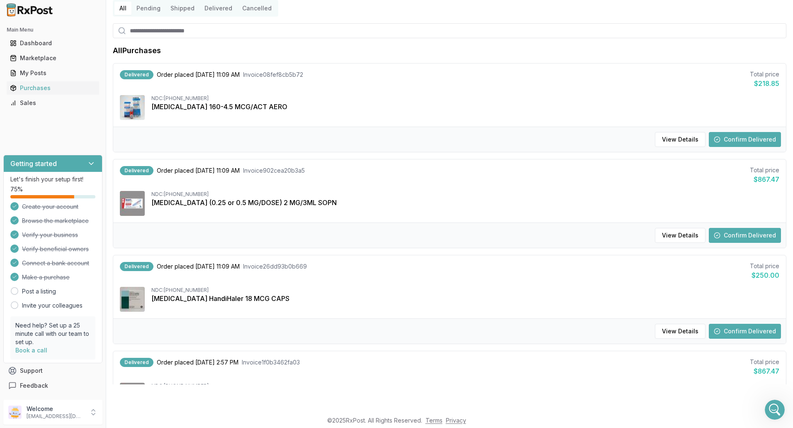
click at [742, 141] on button "Confirm Delivered" at bounding box center [745, 139] width 72 height 15
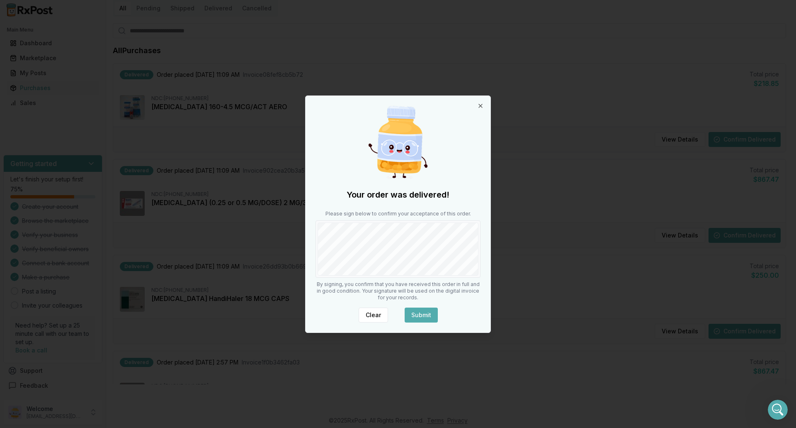
click at [428, 316] on button "Submit" at bounding box center [421, 314] width 33 height 15
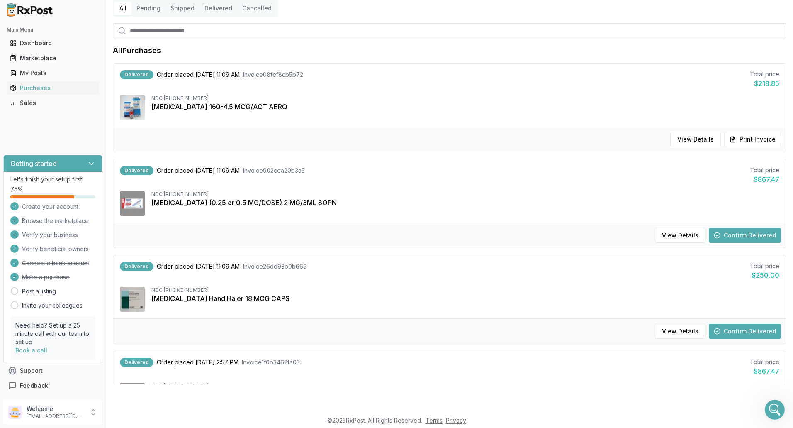
click at [746, 238] on button "Confirm Delivered" at bounding box center [745, 235] width 72 height 15
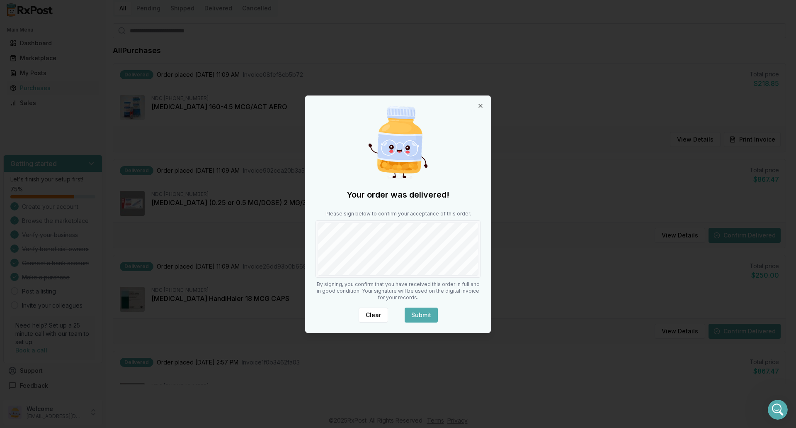
click at [425, 315] on button "Submit" at bounding box center [421, 314] width 33 height 15
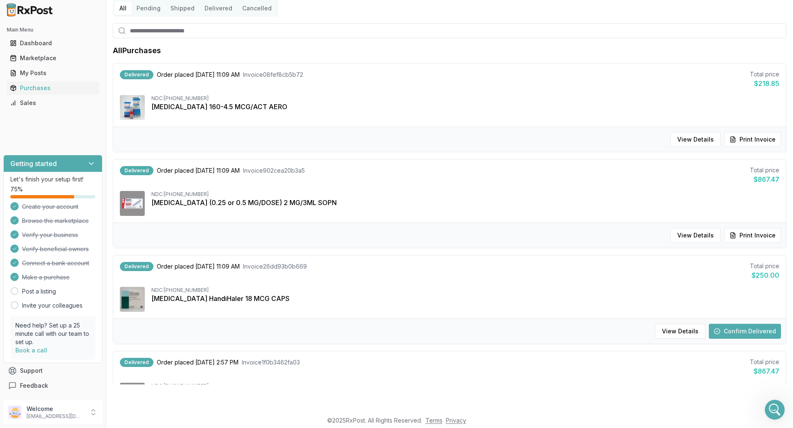
click at [742, 329] on button "Confirm Delivered" at bounding box center [745, 330] width 72 height 15
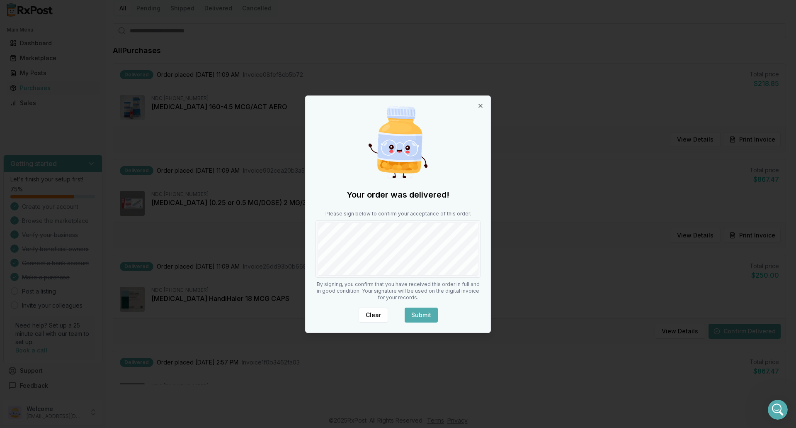
click at [427, 314] on button "Submit" at bounding box center [421, 314] width 33 height 15
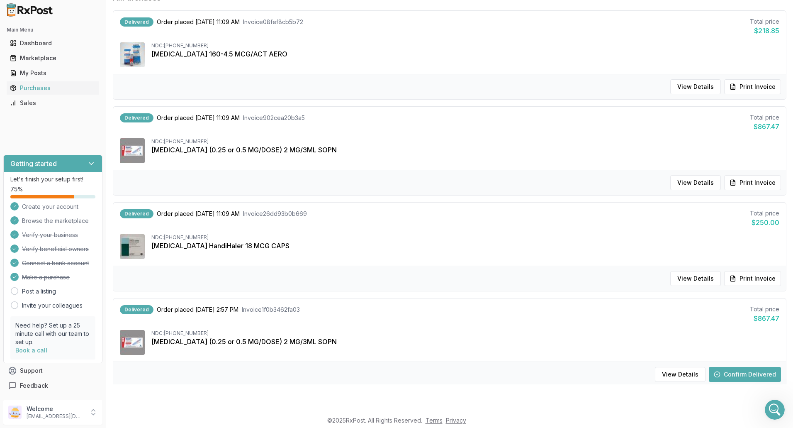
scroll to position [237, 0]
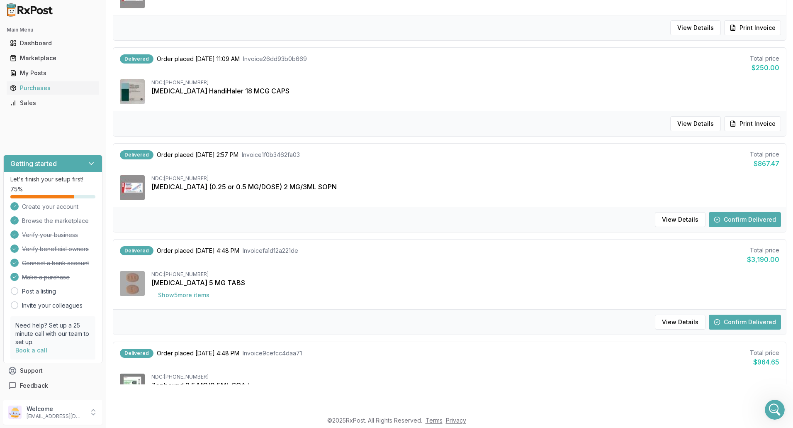
click at [741, 221] on button "Confirm Delivered" at bounding box center [745, 219] width 72 height 15
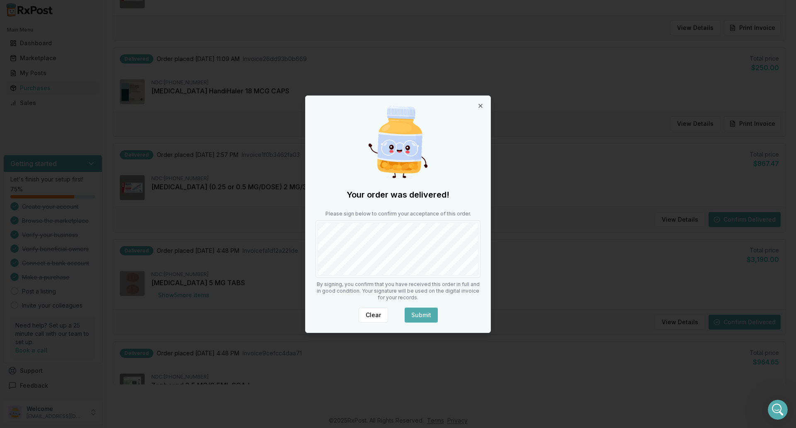
click at [415, 311] on button "Submit" at bounding box center [421, 314] width 33 height 15
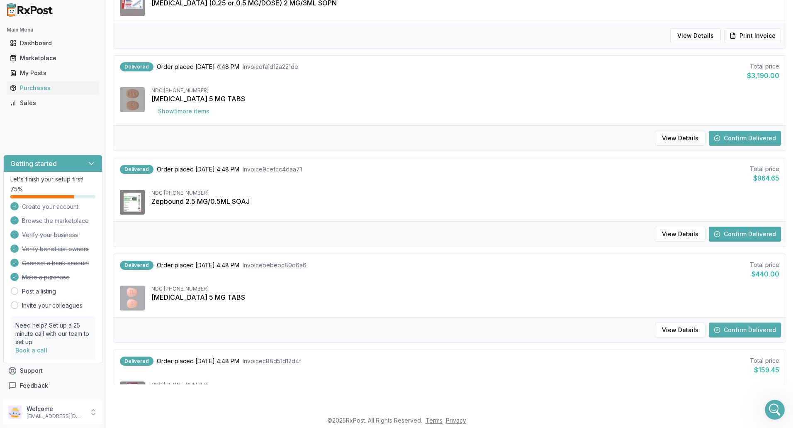
scroll to position [456, 0]
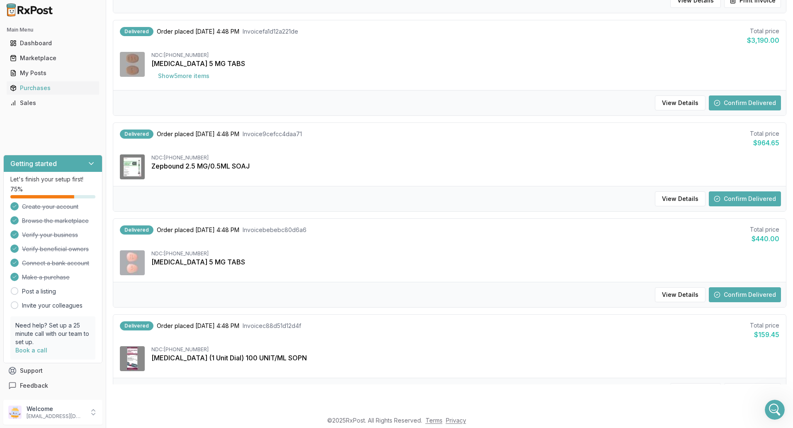
click at [737, 99] on button "Confirm Delivered" at bounding box center [745, 102] width 72 height 15
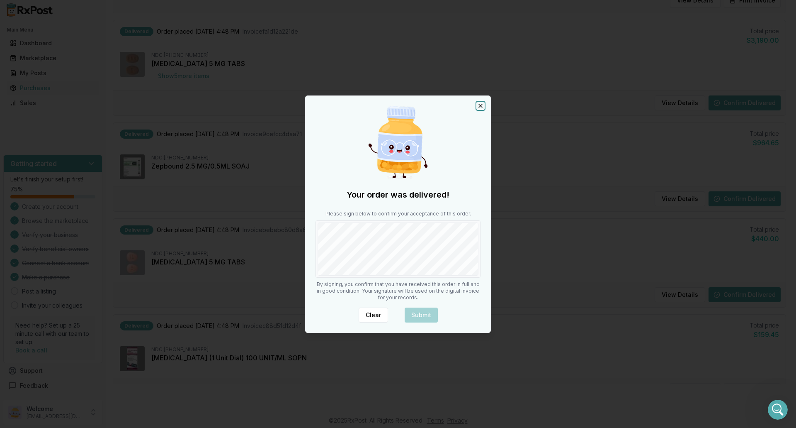
click at [482, 105] on icon "button" at bounding box center [480, 105] width 7 height 7
